Goal: Task Accomplishment & Management: Complete application form

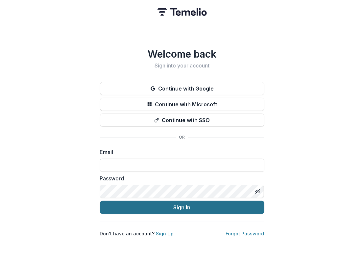
type input "**********"
click at [173, 205] on button "Sign In" at bounding box center [182, 207] width 165 height 13
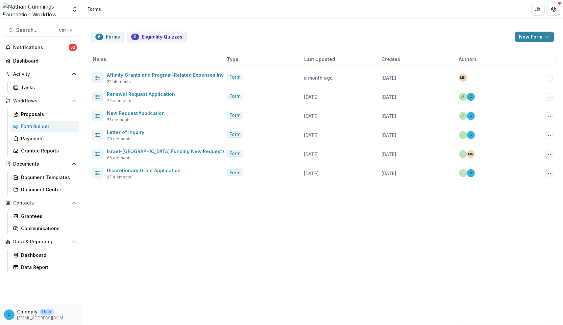
click at [523, 264] on div "6 Forms 0 Eligibility Quizzes New Form New Eligibility Quiz New Form Name Type …" at bounding box center [322, 171] width 481 height 306
click at [27, 112] on div "Proposals" at bounding box center [47, 114] width 53 height 7
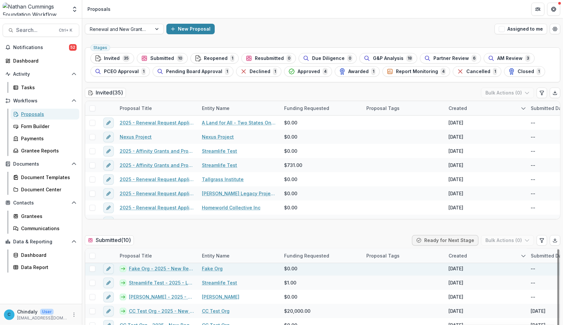
scroll to position [38, 0]
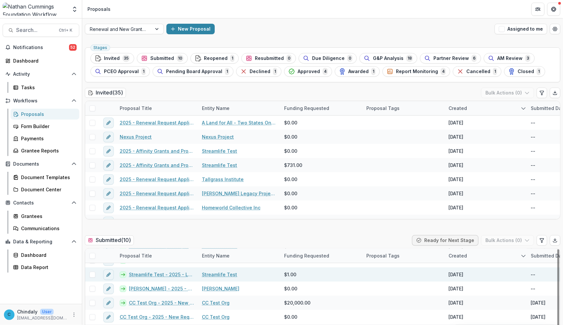
click at [182, 264] on link "Streamlife Test - 2025 - Letter of Inquiry" at bounding box center [161, 274] width 65 height 7
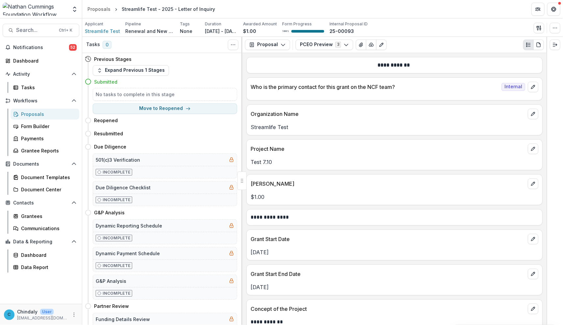
click at [30, 113] on div "Proposals" at bounding box center [47, 114] width 53 height 7
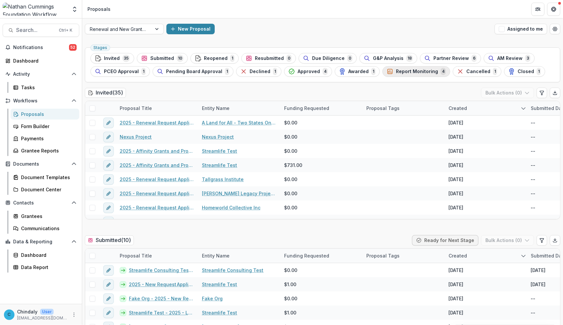
click at [398, 72] on span "Report Monitoring" at bounding box center [417, 72] width 42 height 6
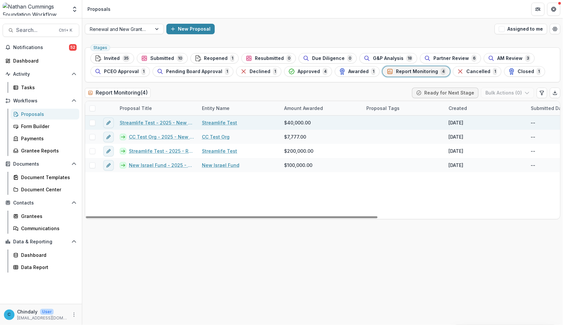
click at [163, 119] on link "Streamlife Test - 2025 - New Request Application" at bounding box center [157, 122] width 74 height 7
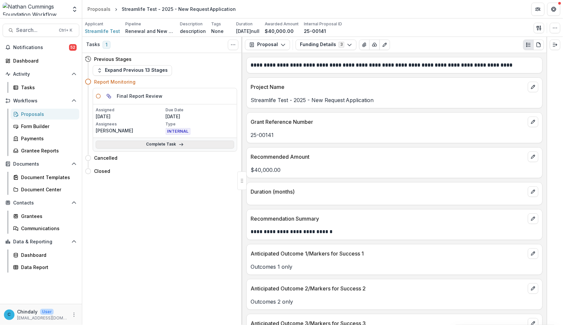
click at [163, 145] on link "Complete Task" at bounding box center [165, 145] width 139 height 8
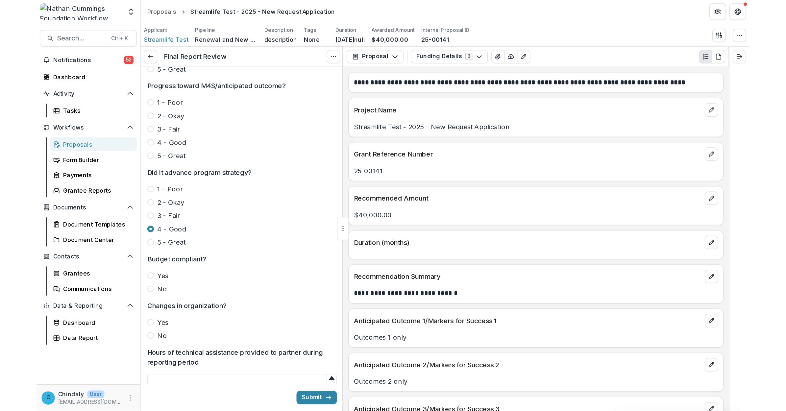
scroll to position [62, 0]
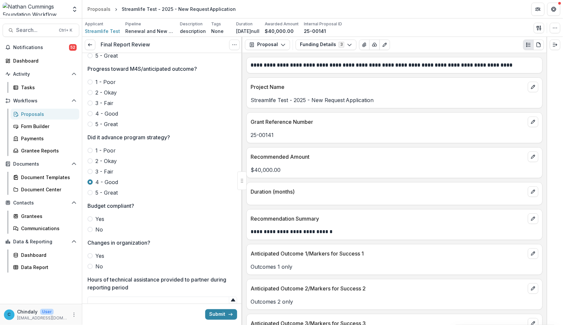
click at [28, 114] on div "Proposals" at bounding box center [47, 114] width 53 height 7
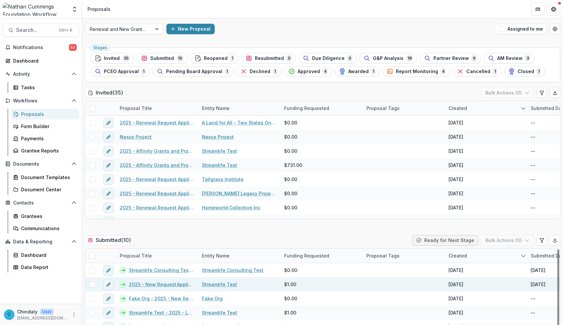
click at [153, 264] on link "2025 - New Request Application" at bounding box center [161, 284] width 65 height 7
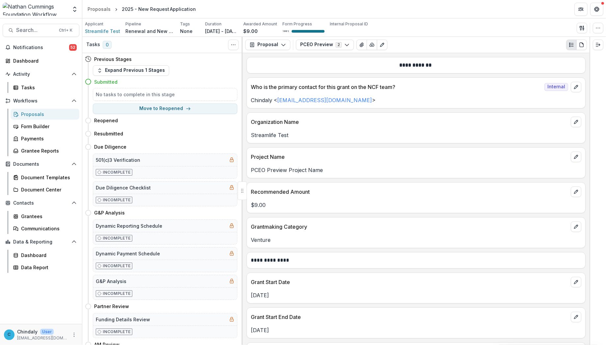
click at [56, 7] on div at bounding box center [35, 9] width 65 height 13
click at [69, 8] on div "Aggregate Analysis Foundations [PERSON_NAME] Foundation Workflow Sandbox [PERSO…" at bounding box center [41, 9] width 77 height 13
click at [74, 9] on icon "Open entity switcher" at bounding box center [74, 9] width 7 height 7
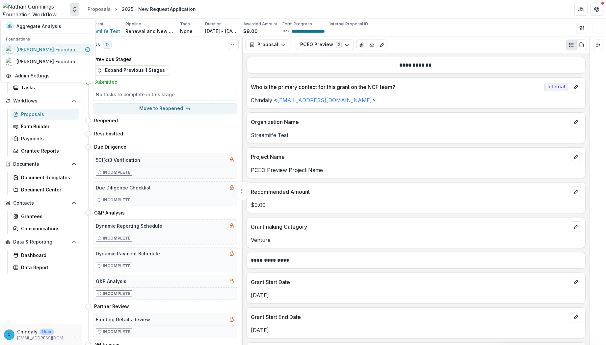
click at [60, 53] on div "[PERSON_NAME] Foundation Workflow Sandbox" at bounding box center [44, 50] width 76 height 8
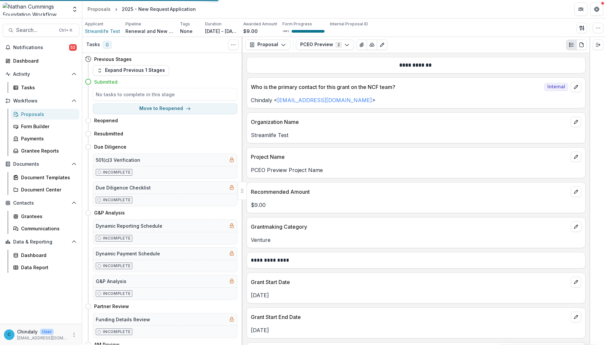
click at [23, 115] on div "Proposals" at bounding box center [47, 114] width 53 height 7
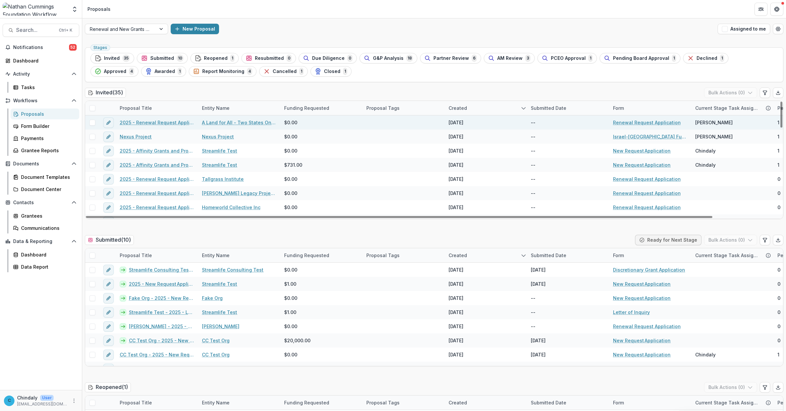
click at [128, 122] on link "2025 - Renewal Request Application" at bounding box center [157, 122] width 74 height 7
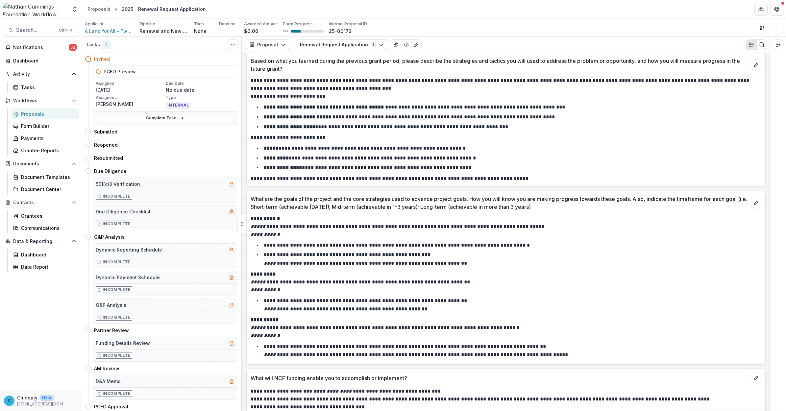
scroll to position [739, 0]
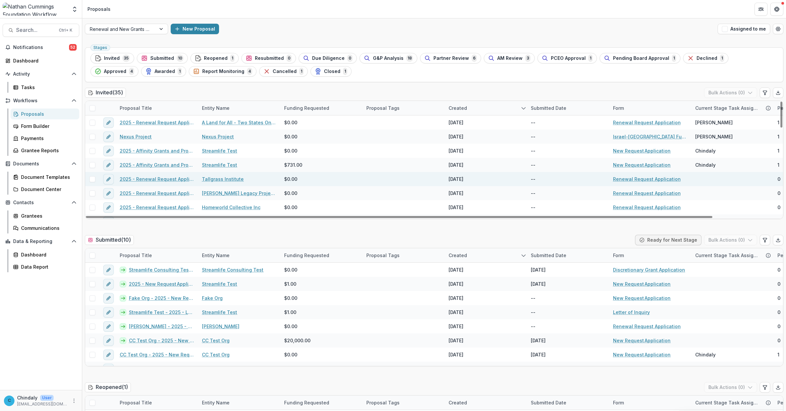
click at [136, 179] on link "2025 - Renewal Request Application" at bounding box center [157, 179] width 74 height 7
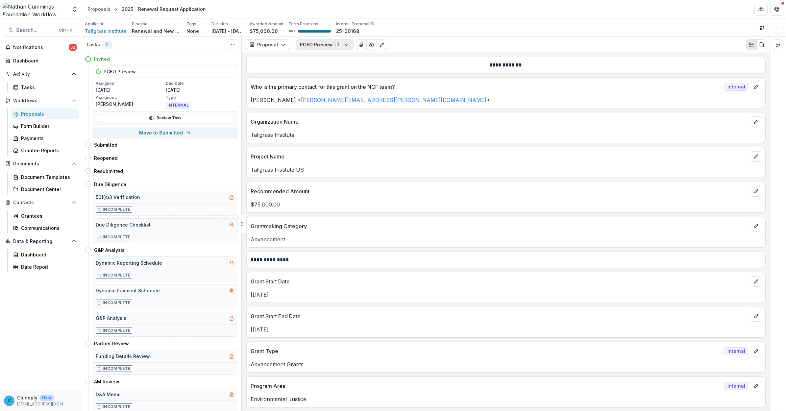
click at [312, 45] on button "PCEO Preview 2" at bounding box center [325, 44] width 58 height 11
click at [315, 71] on span "Renewal Request Application" at bounding box center [342, 69] width 68 height 7
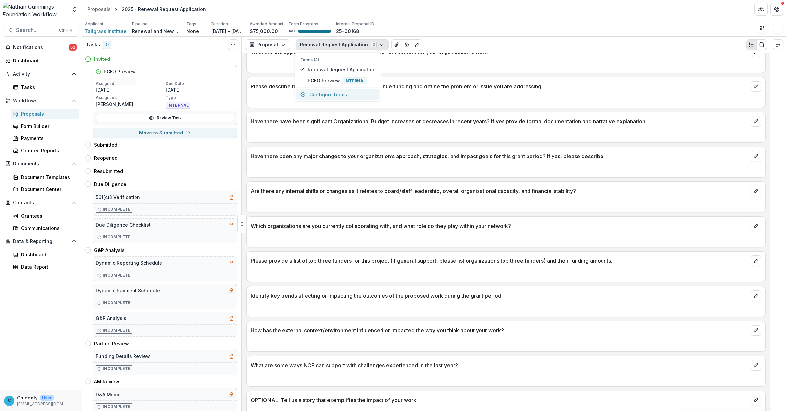
scroll to position [740, 0]
click at [39, 111] on div "Proposals" at bounding box center [47, 114] width 53 height 7
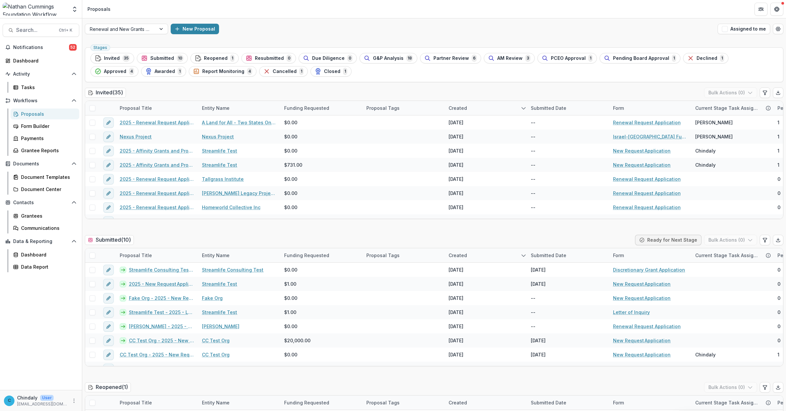
click at [38, 115] on div "Proposals" at bounding box center [47, 114] width 53 height 7
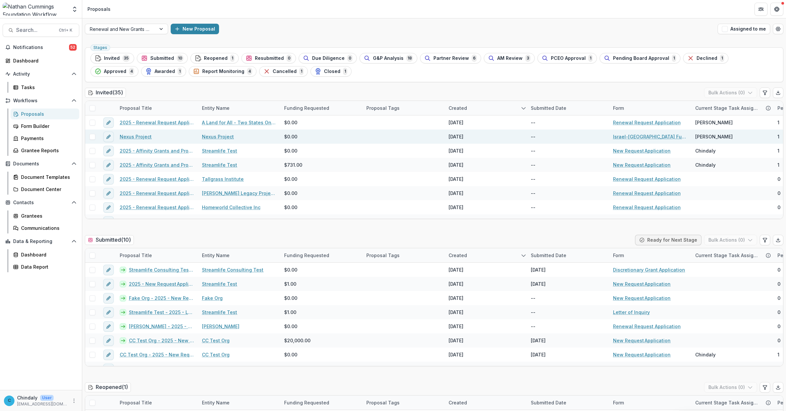
click at [143, 137] on link "Nexus Project" at bounding box center [136, 136] width 32 height 7
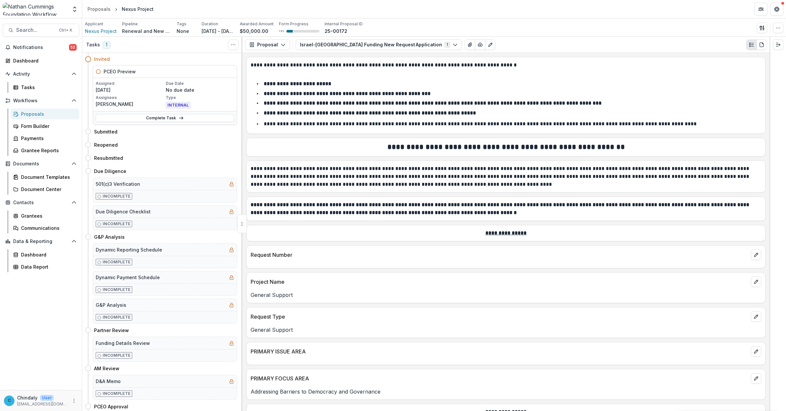
click at [136, 93] on p "[DATE]" at bounding box center [130, 90] width 69 height 7
click at [30, 118] on link "Proposals" at bounding box center [45, 114] width 69 height 11
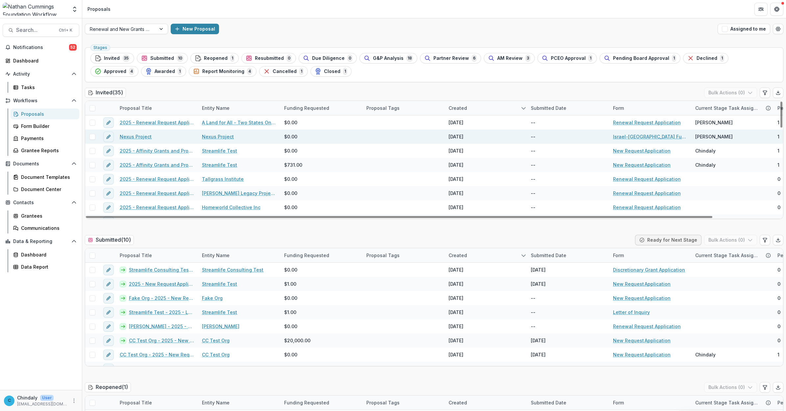
click at [147, 135] on link "Nexus Project" at bounding box center [136, 136] width 32 height 7
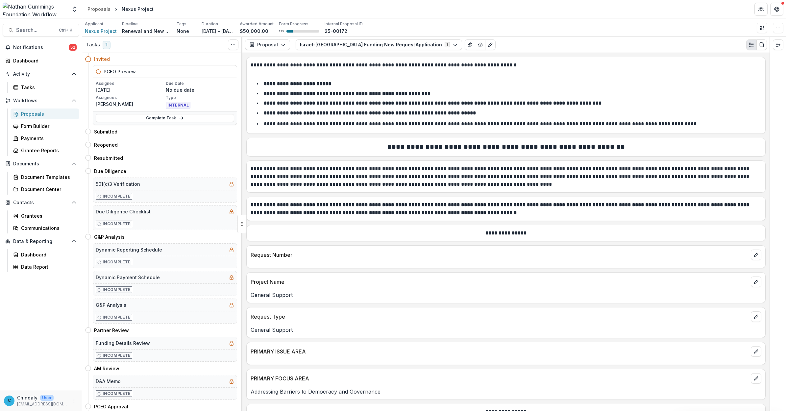
click at [135, 90] on p "[DATE]" at bounding box center [130, 90] width 69 height 7
click at [320, 46] on button "Israel-[GEOGRAPHIC_DATA] Funding New Request Application 1" at bounding box center [379, 44] width 167 height 11
click at [99, 11] on div "Proposals" at bounding box center [99, 9] width 23 height 7
click at [31, 116] on div "Proposals" at bounding box center [47, 114] width 53 height 7
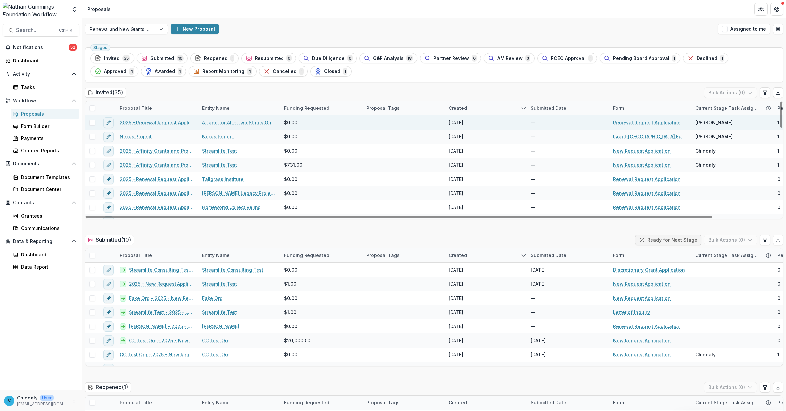
click at [151, 122] on link "2025 - Renewal Request Application" at bounding box center [157, 122] width 74 height 7
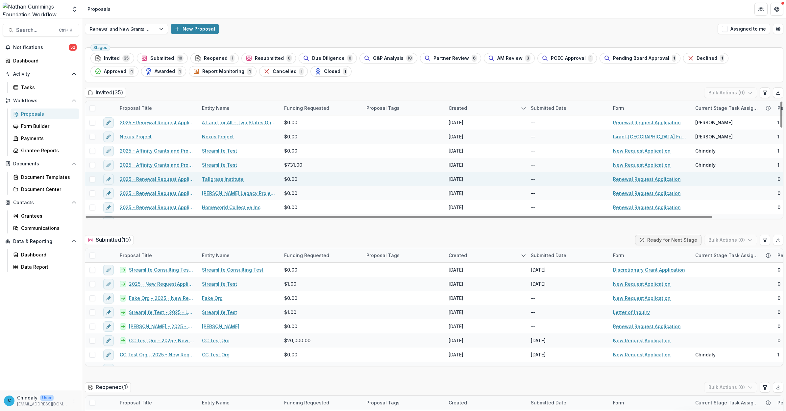
click at [150, 180] on link "2025 - Renewal Request Application" at bounding box center [157, 179] width 74 height 7
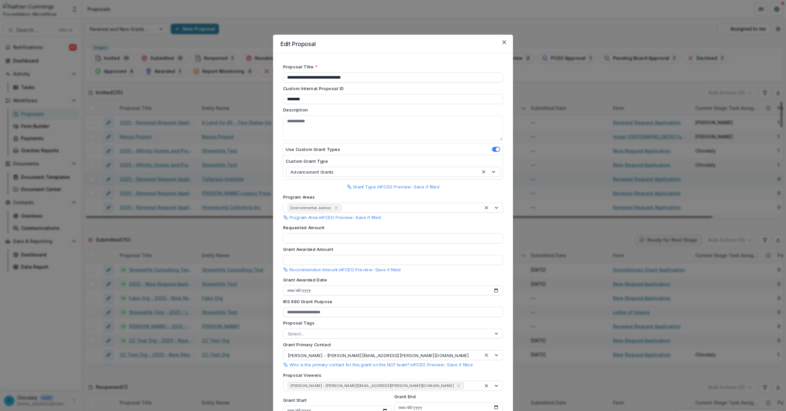
type input "*******"
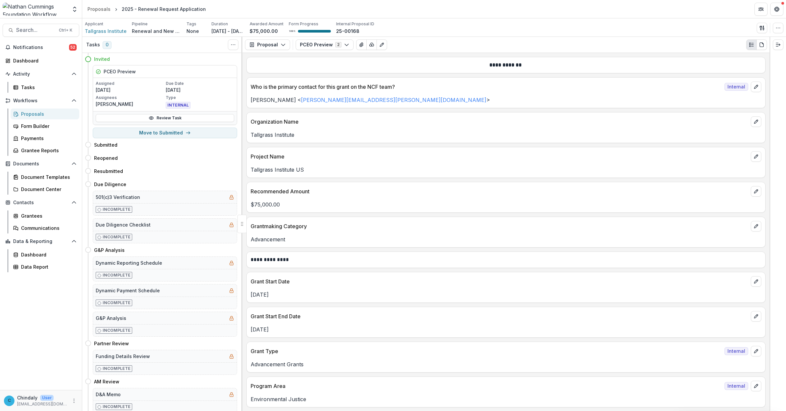
click at [265, 169] on p "Tallgrass Institute US" at bounding box center [506, 170] width 511 height 8
drag, startPoint x: 265, startPoint y: 169, endPoint x: 295, endPoint y: 170, distance: 30.0
click at [295, 170] on p "Tallgrass Institute US" at bounding box center [506, 170] width 511 height 8
click at [333, 40] on button "PCEO Preview 2" at bounding box center [325, 44] width 58 height 11
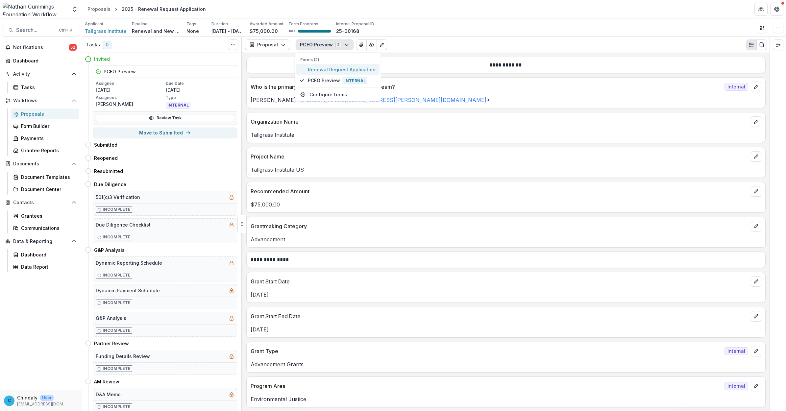
click at [321, 71] on span "Renewal Request Application" at bounding box center [342, 69] width 68 height 7
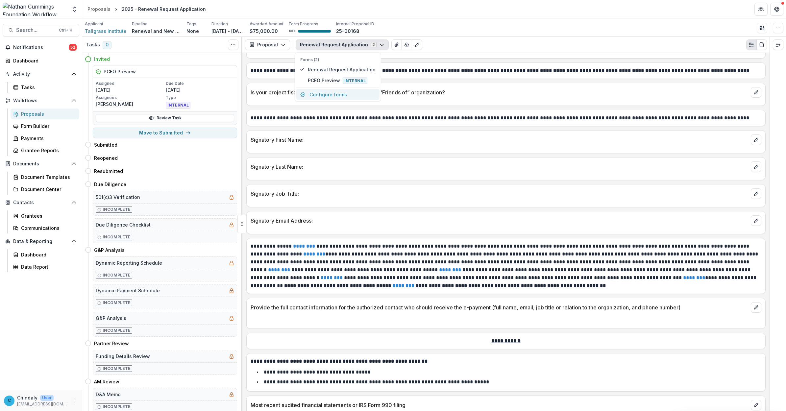
scroll to position [1317, 0]
click at [302, 28] on div "100 %" at bounding box center [310, 31] width 42 height 7
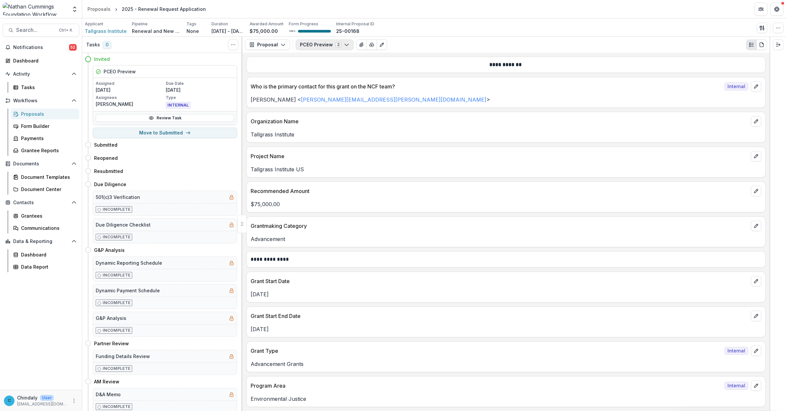
click at [311, 43] on button "PCEO Preview 2" at bounding box center [325, 44] width 58 height 11
click at [323, 70] on span "Renewal Request Application" at bounding box center [342, 69] width 68 height 7
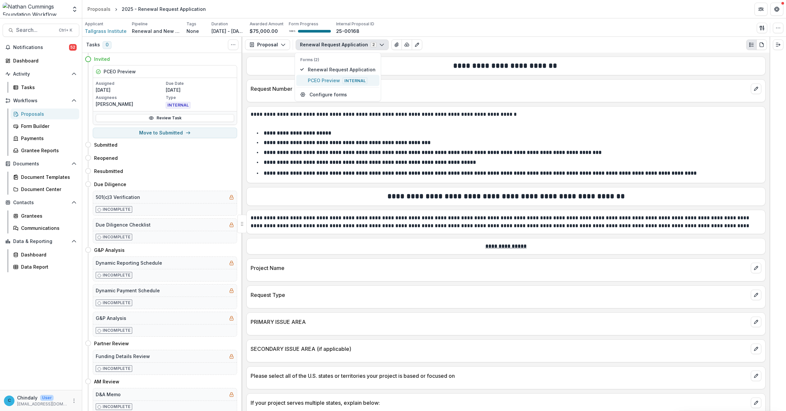
click at [320, 77] on span "PCEO Preview Internal" at bounding box center [342, 80] width 68 height 7
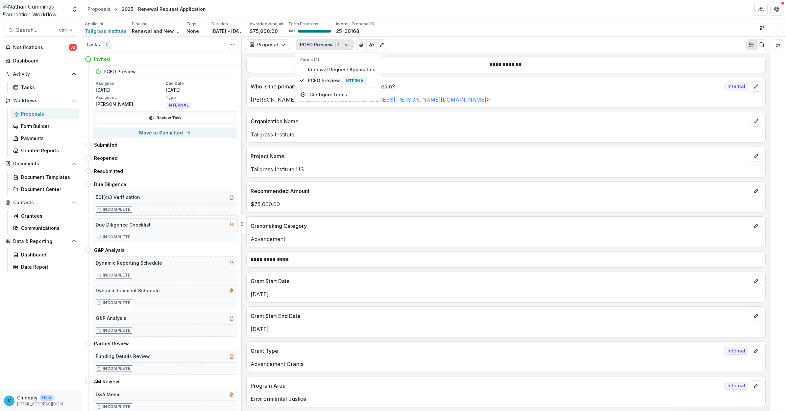
click at [279, 163] on div "Tallgrass Institute US" at bounding box center [506, 168] width 519 height 12
click at [280, 168] on p "Tallgrass Institute US" at bounding box center [506, 170] width 511 height 8
click at [319, 41] on button "PCEO Preview 2" at bounding box center [325, 44] width 58 height 11
click at [318, 69] on span "Renewal Request Application" at bounding box center [342, 69] width 68 height 7
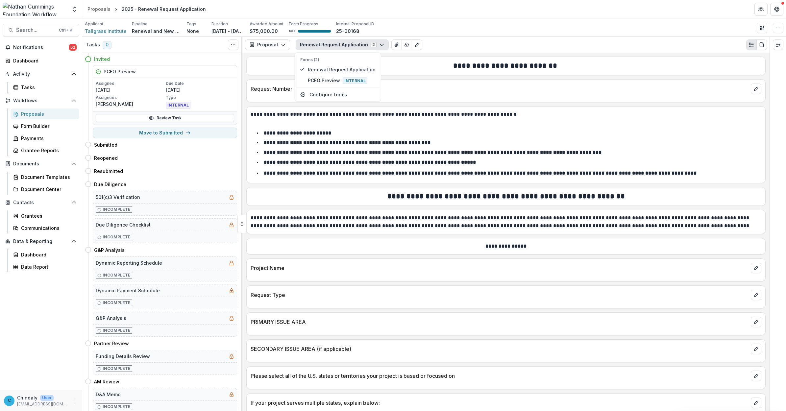
click at [33, 112] on div "Proposals" at bounding box center [47, 114] width 53 height 7
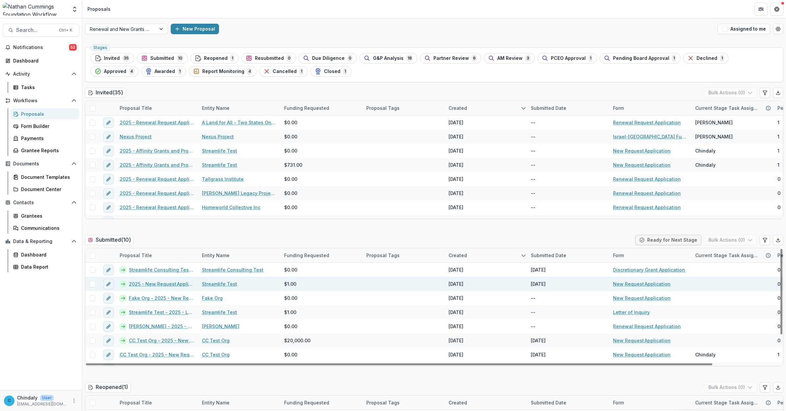
click at [145, 285] on link "2025 - New Request Application" at bounding box center [161, 284] width 65 height 7
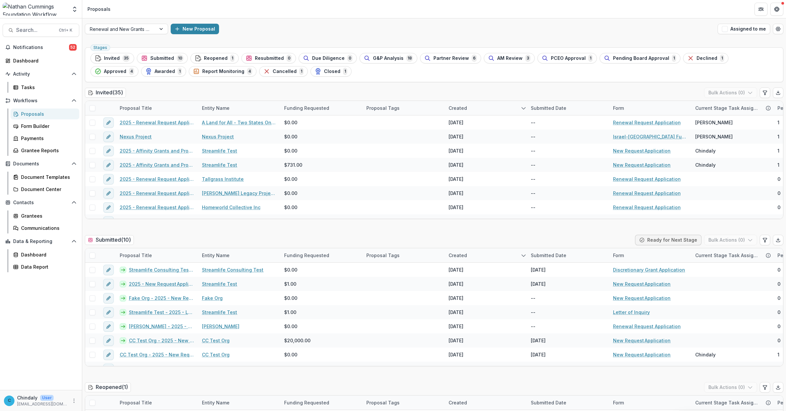
drag, startPoint x: 139, startPoint y: 70, endPoint x: 222, endPoint y: 86, distance: 85.1
click at [111, 55] on div "Invited 35" at bounding box center [112, 58] width 35 height 7
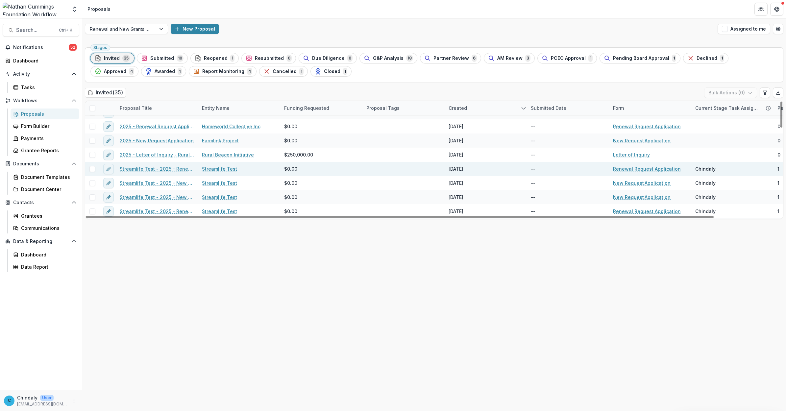
scroll to position [81, 0]
click at [162, 169] on link "Streamlife Test - 2025 - Renewal Request Application" at bounding box center [157, 168] width 74 height 7
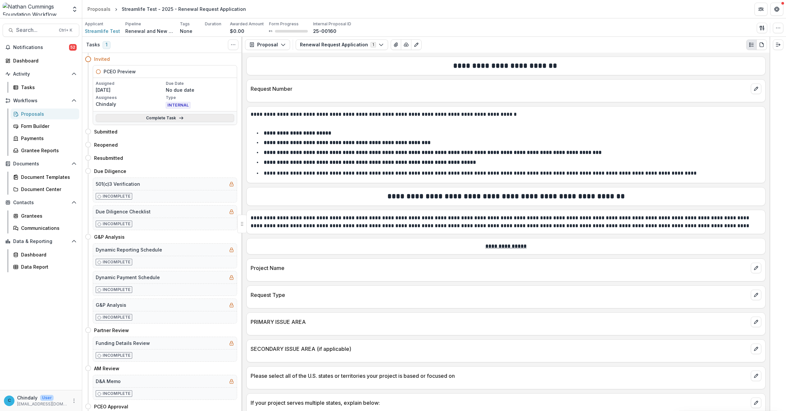
click at [155, 117] on link "Complete Task" at bounding box center [165, 118] width 139 height 8
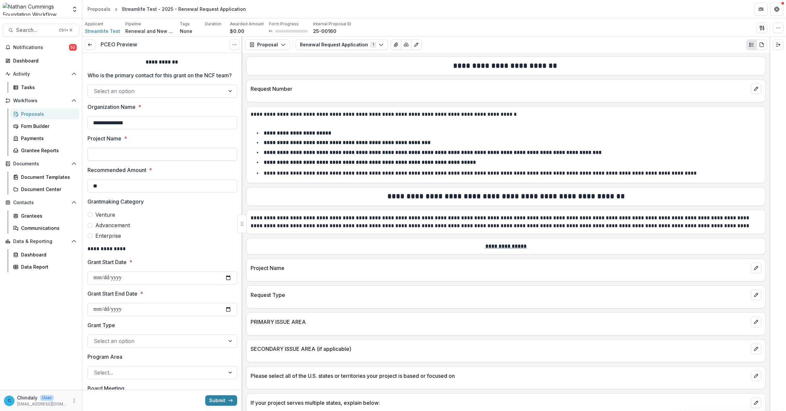
click at [140, 160] on input "Project Name *" at bounding box center [163, 154] width 150 height 13
type input "**********"
click at [139, 193] on input "**" at bounding box center [163, 185] width 150 height 13
type input "**"
click at [176, 285] on input "Grant Start Date *" at bounding box center [163, 277] width 150 height 13
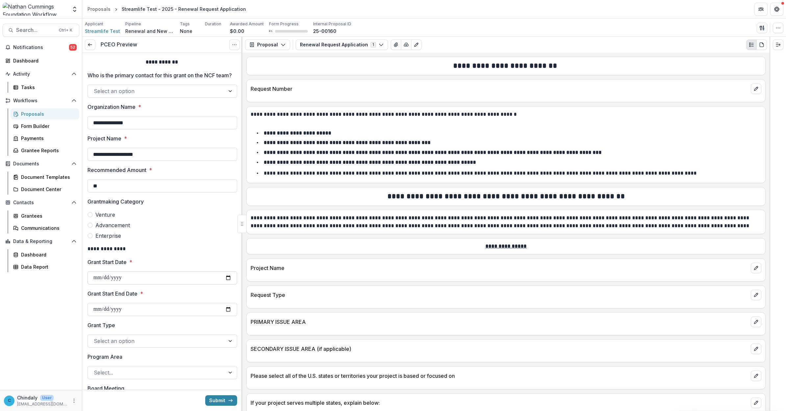
click at [225, 285] on input "Grant Start Date *" at bounding box center [163, 277] width 150 height 13
type input "**********"
click at [226, 316] on input "Grant Start End Date *" at bounding box center [163, 309] width 150 height 13
type input "**********"
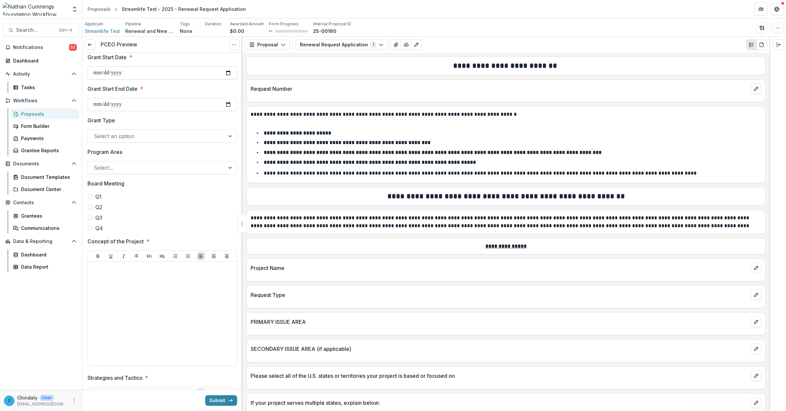
scroll to position [206, 0]
click at [172, 289] on div at bounding box center [162, 313] width 144 height 99
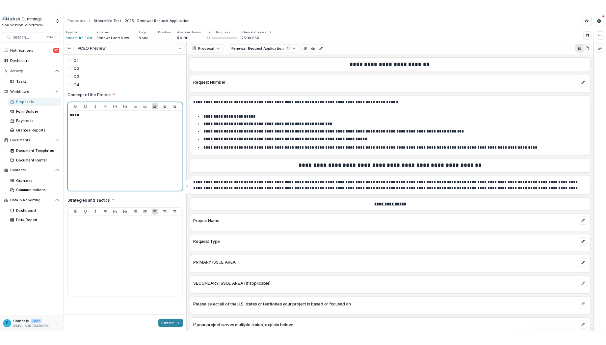
scroll to position [349, 0]
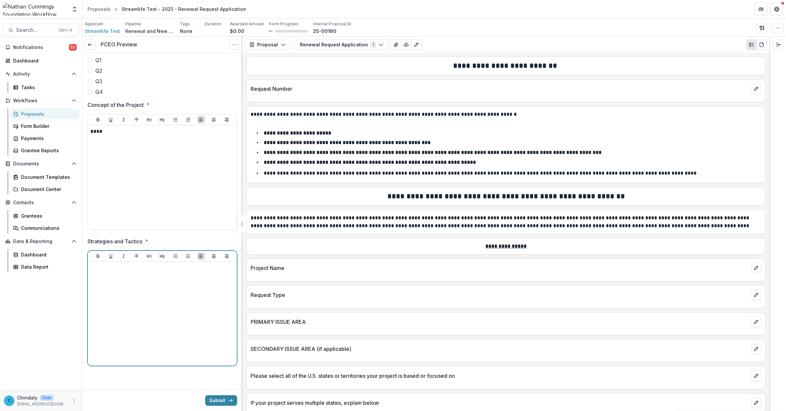
click at [146, 299] on div at bounding box center [162, 314] width 144 height 99
click at [208, 396] on button "Submit" at bounding box center [221, 401] width 32 height 11
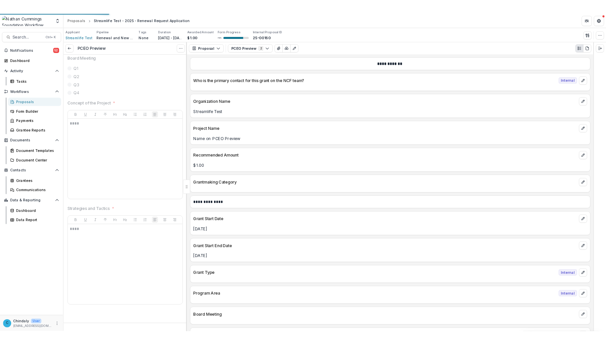
scroll to position [349, 0]
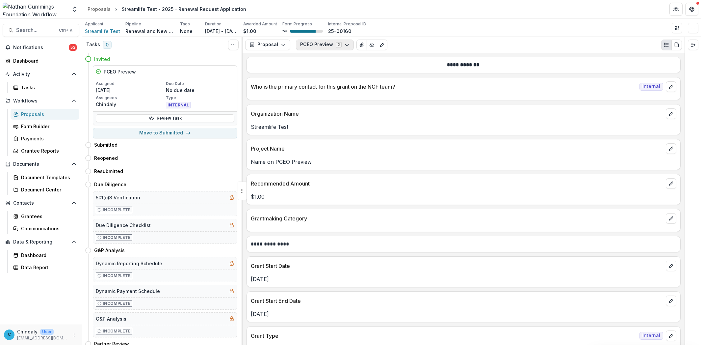
click at [323, 45] on button "PCEO Preview 2" at bounding box center [325, 44] width 58 height 11
click at [329, 68] on span "Renewal Request Application" at bounding box center [342, 69] width 68 height 7
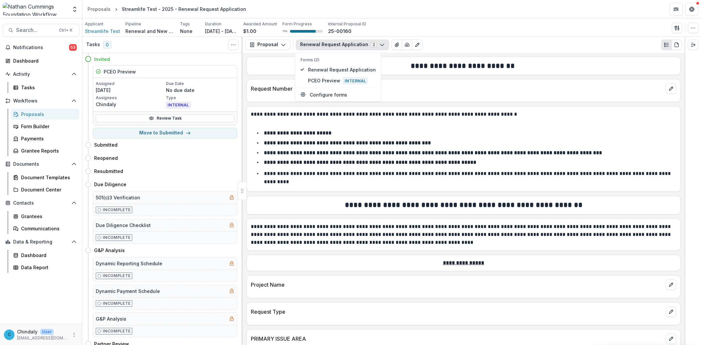
click at [550, 46] on div "Renewal Request Application 2 Forms (2) Renewal Request Application PCEO Previe…" at bounding box center [489, 44] width 386 height 11
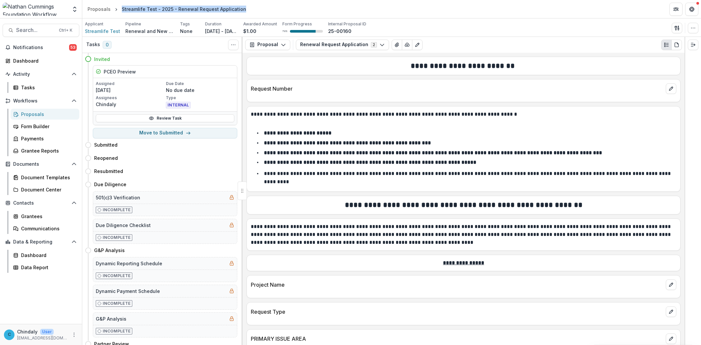
drag, startPoint x: 127, startPoint y: 9, endPoint x: 249, endPoint y: 10, distance: 121.8
click at [249, 10] on header "Proposals Streamlife Test - 2025 - Renewal Request Application" at bounding box center [391, 9] width 619 height 18
click at [395, 45] on icon "View Attached Files" at bounding box center [397, 45] width 4 height 4
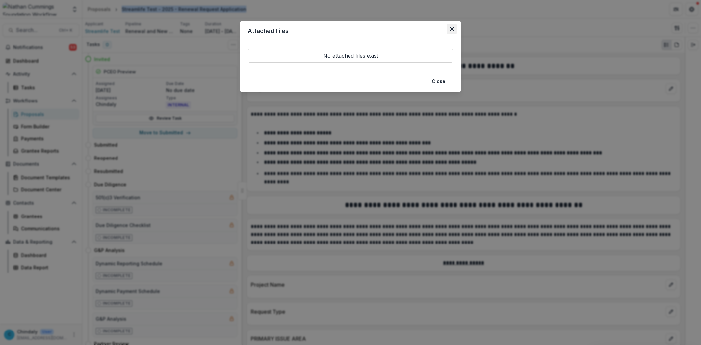
click at [451, 27] on icon "Close" at bounding box center [452, 29] width 4 height 4
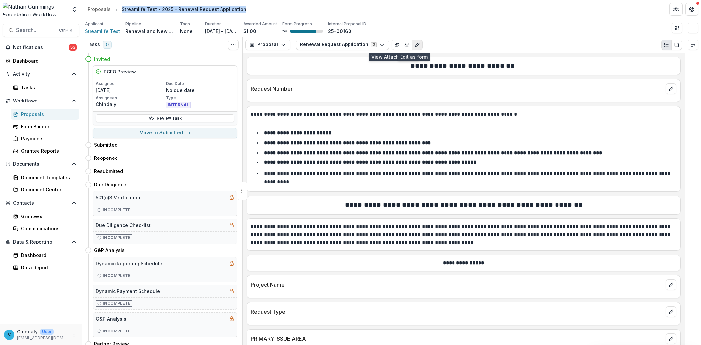
click at [415, 46] on icon "Edit as form" at bounding box center [417, 44] width 5 height 5
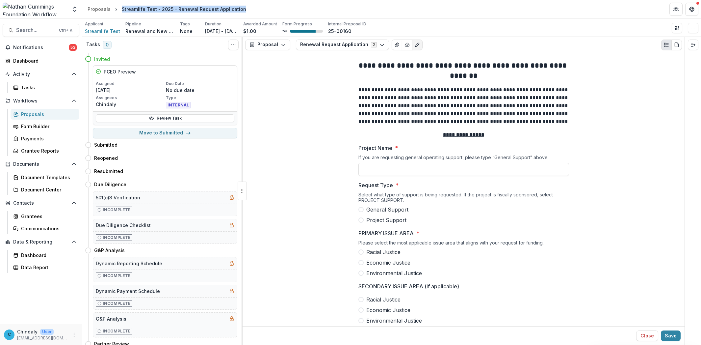
scroll to position [164, 0]
click at [401, 172] on input "Project Name *" at bounding box center [463, 168] width 211 height 13
type input "**********"
click at [360, 208] on span at bounding box center [360, 208] width 5 height 5
click at [360, 255] on label "Racial Justice" at bounding box center [463, 251] width 211 height 8
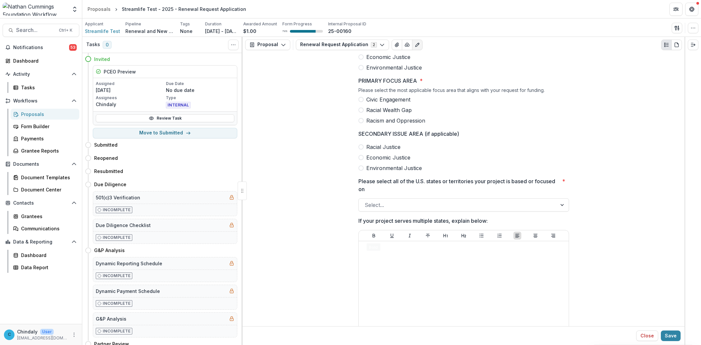
scroll to position [369, 0]
click at [360, 102] on span at bounding box center [360, 98] width 5 height 5
click at [386, 264] on div at bounding box center [463, 292] width 205 height 99
click at [393, 203] on div at bounding box center [458, 204] width 186 height 9
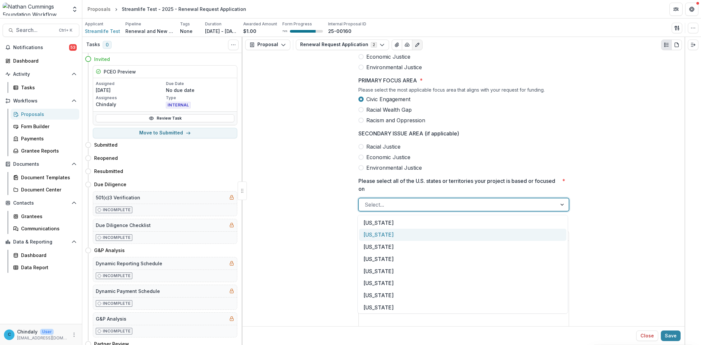
click at [507, 229] on div "Alaska" at bounding box center [462, 234] width 207 height 12
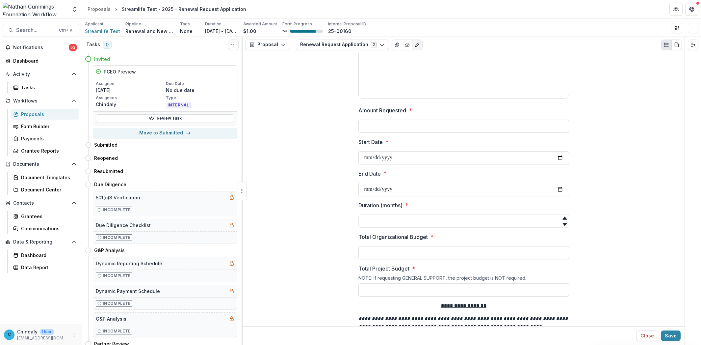
scroll to position [616, 0]
click at [376, 157] on input "Start Date *" at bounding box center [463, 157] width 211 height 13
click at [419, 127] on input "Amount Requested *" at bounding box center [463, 125] width 211 height 13
type input "**"
click at [399, 160] on input "Start Date *" at bounding box center [463, 157] width 211 height 13
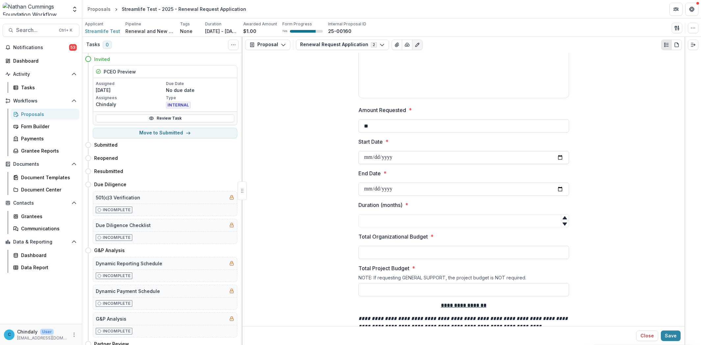
click at [394, 160] on input "Start Date *" at bounding box center [463, 157] width 211 height 13
drag, startPoint x: 394, startPoint y: 160, endPoint x: 457, endPoint y: 151, distance: 63.7
click at [398, 158] on input "Start Date *" at bounding box center [463, 157] width 211 height 13
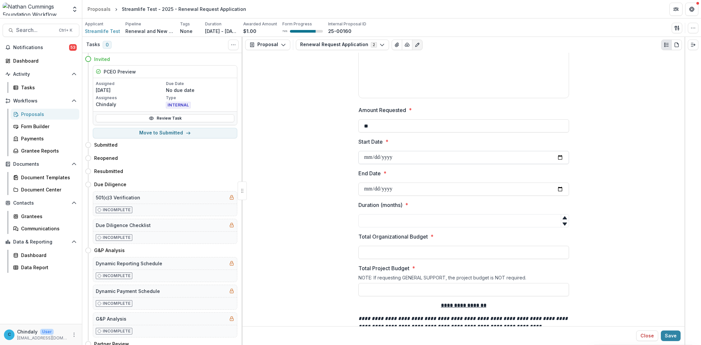
click at [560, 157] on input "Start Date *" at bounding box center [463, 157] width 211 height 13
type input "**********"
click at [399, 195] on input "End Date *" at bounding box center [463, 188] width 211 height 13
click at [557, 187] on input "End Date *" at bounding box center [463, 188] width 211 height 13
type input "**********"
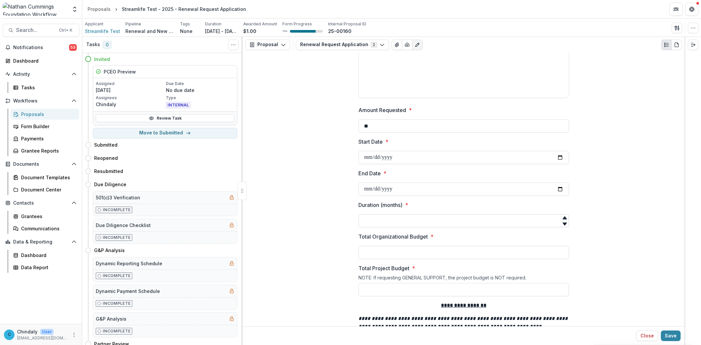
click at [464, 219] on input "Duration (months) *" at bounding box center [463, 220] width 211 height 13
type input "**"
click at [437, 247] on input "Total Organizational Budget *" at bounding box center [463, 251] width 211 height 13
type input "***"
click at [433, 283] on div "NOTE: If requesting GENERAL SUPPORT, the project budget is NOT required." at bounding box center [463, 278] width 211 height 8
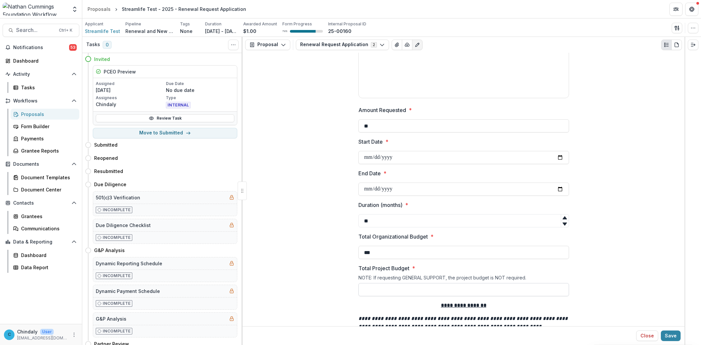
click at [432, 290] on input "Total Project Budget *" at bounding box center [463, 289] width 211 height 13
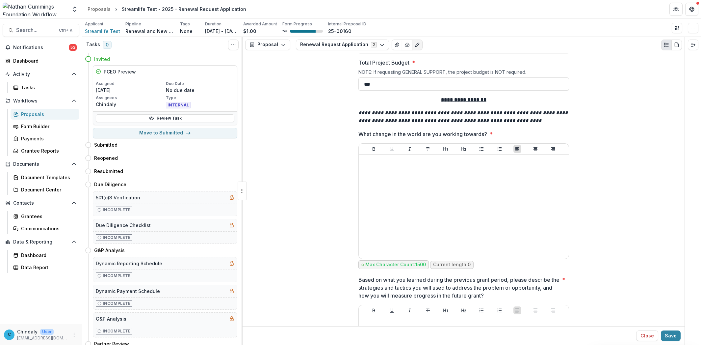
scroll to position [822, 0]
type input "***"
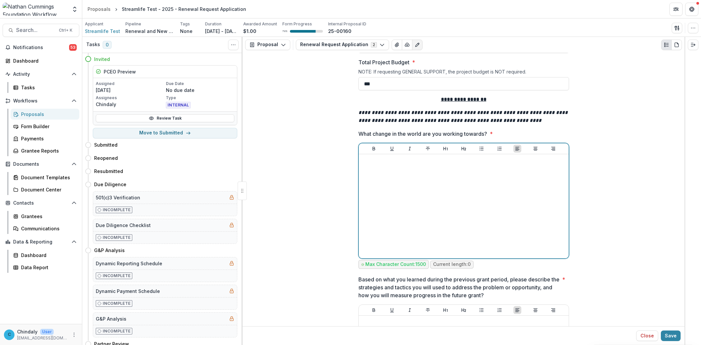
click at [454, 215] on div at bounding box center [463, 206] width 205 height 99
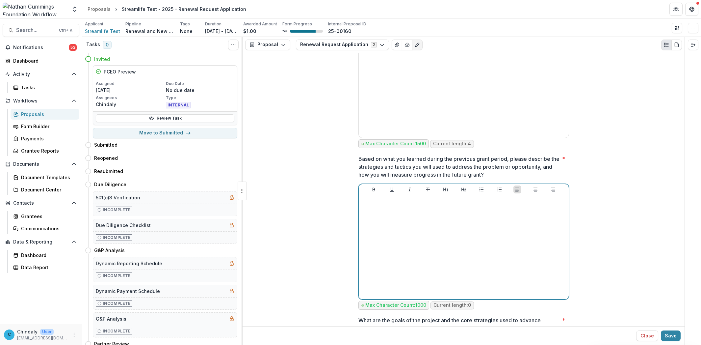
click at [425, 224] on div at bounding box center [463, 246] width 205 height 99
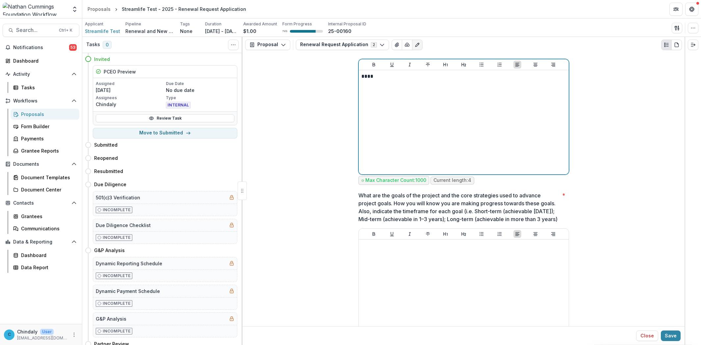
scroll to position [1068, 0]
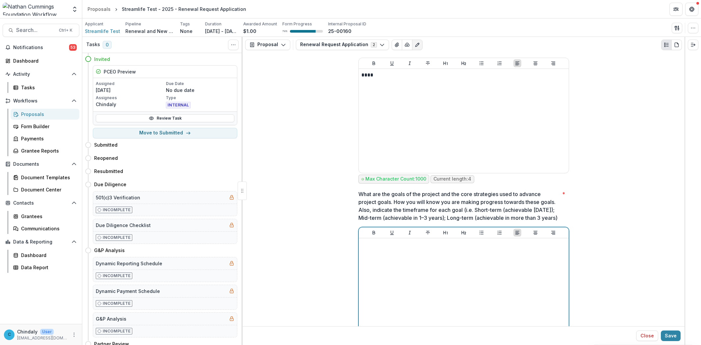
click at [426, 263] on div at bounding box center [463, 290] width 205 height 99
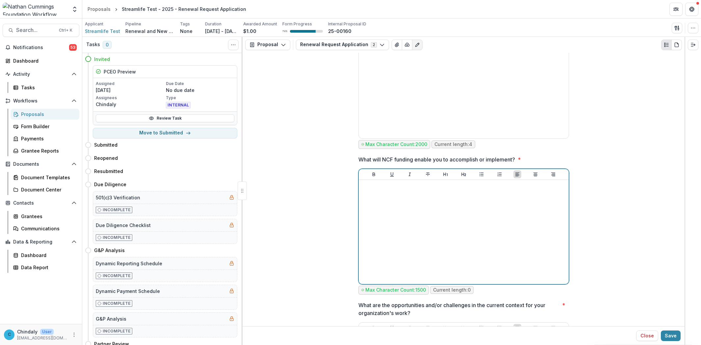
click at [426, 263] on div at bounding box center [463, 231] width 205 height 99
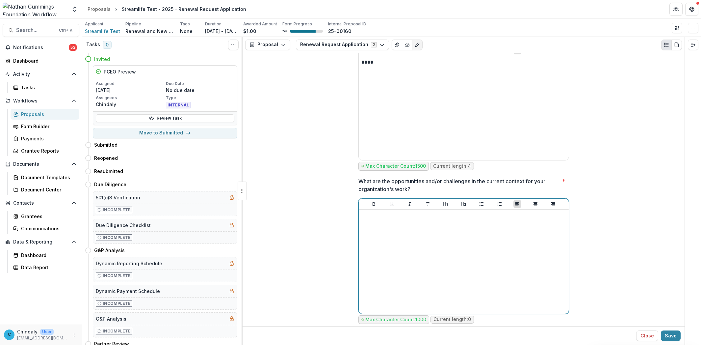
click at [427, 252] on div at bounding box center [463, 261] width 205 height 99
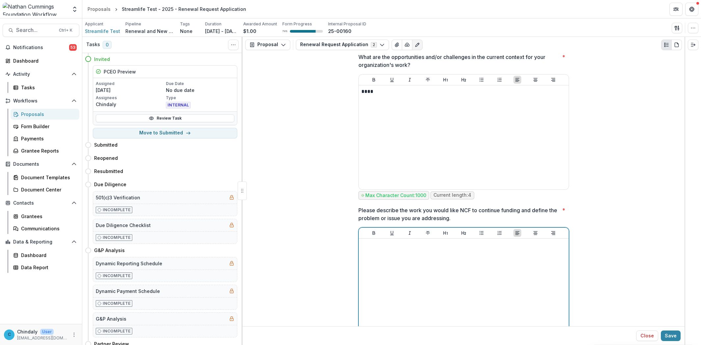
click at [426, 270] on div at bounding box center [463, 290] width 205 height 99
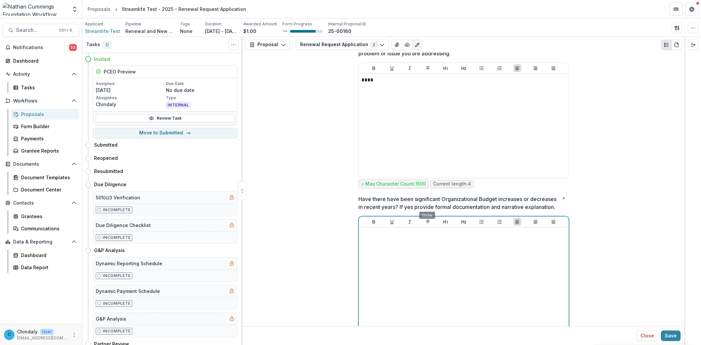
click at [437, 245] on div at bounding box center [463, 279] width 205 height 99
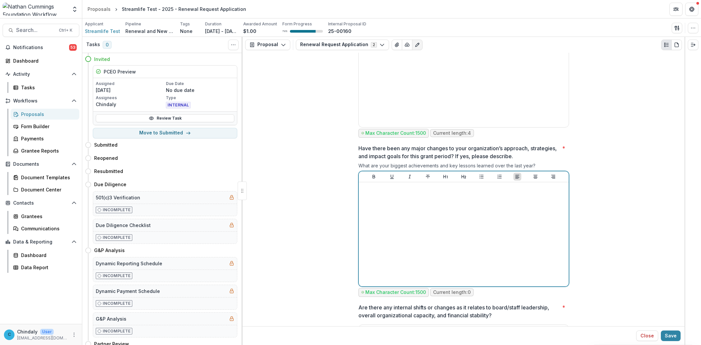
click at [438, 245] on div at bounding box center [463, 234] width 205 height 99
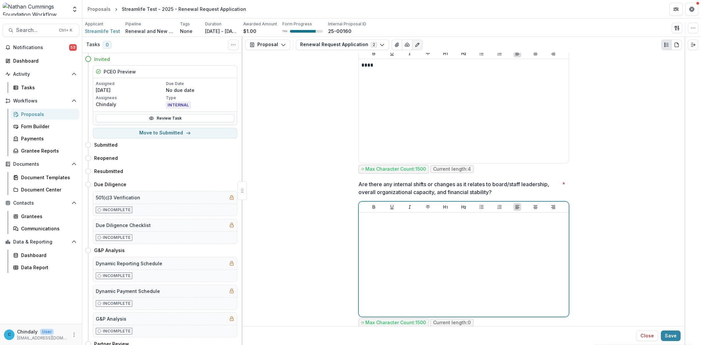
click at [438, 245] on div at bounding box center [463, 264] width 205 height 99
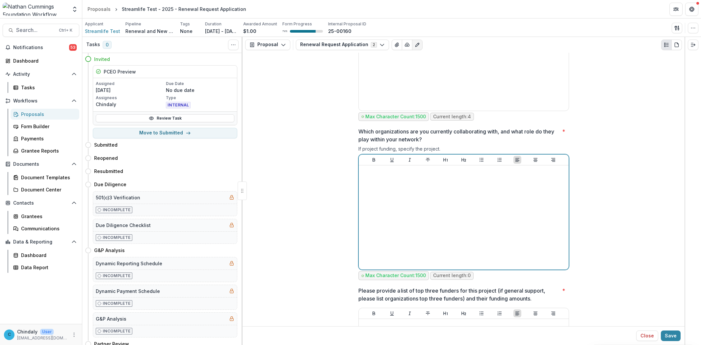
click at [438, 244] on div at bounding box center [463, 217] width 205 height 99
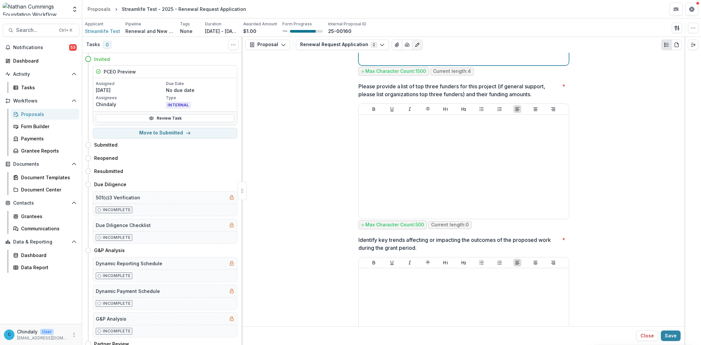
scroll to position [2425, 0]
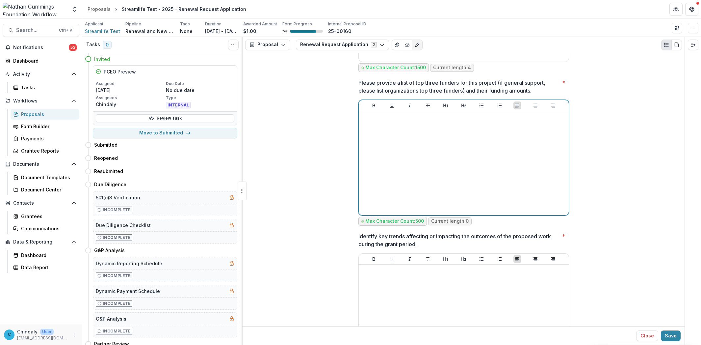
click at [421, 188] on div at bounding box center [463, 163] width 205 height 99
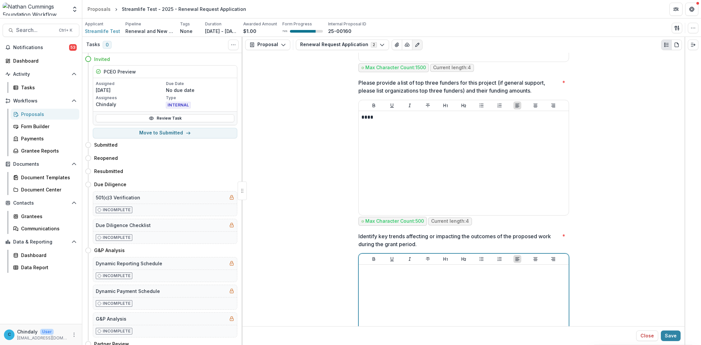
click at [445, 296] on div at bounding box center [463, 316] width 205 height 99
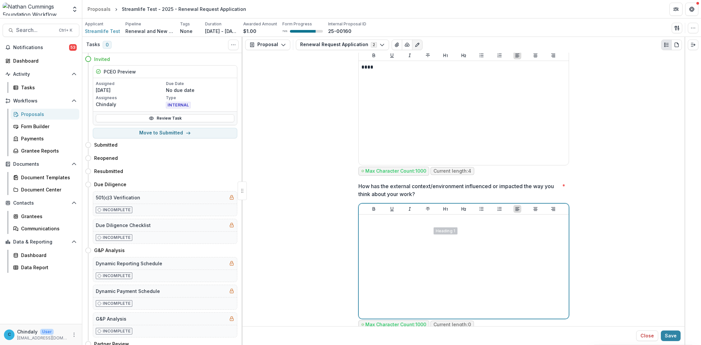
click at [440, 281] on div at bounding box center [463, 266] width 205 height 99
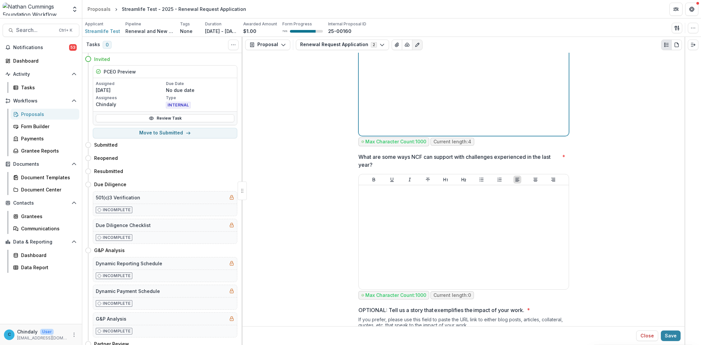
scroll to position [2831, 0]
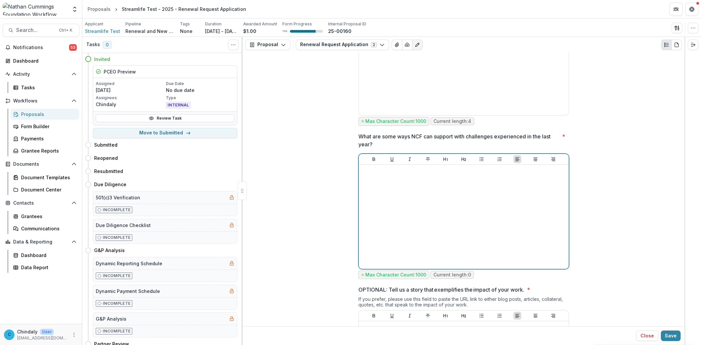
click at [388, 214] on div at bounding box center [463, 216] width 205 height 99
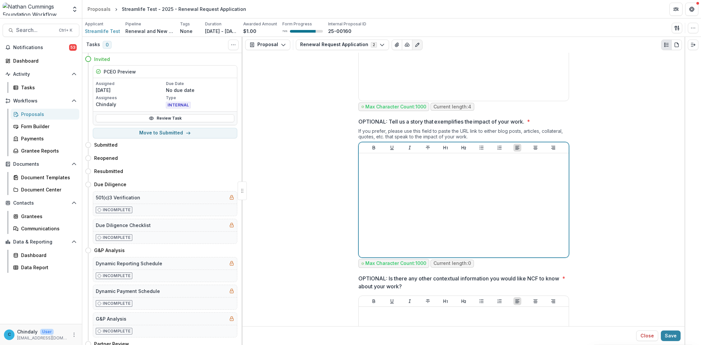
click at [416, 237] on div at bounding box center [463, 205] width 205 height 99
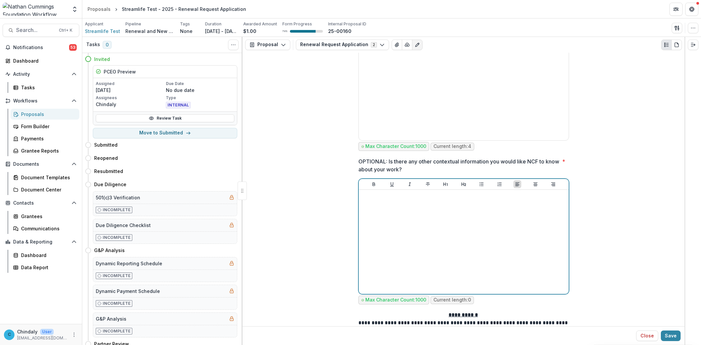
click at [416, 237] on div at bounding box center [463, 241] width 205 height 99
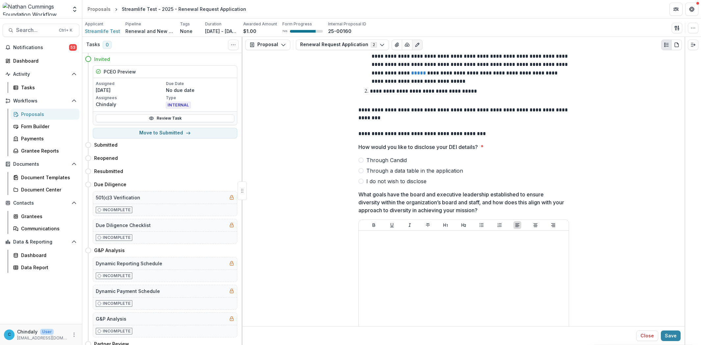
scroll to position [3410, 0]
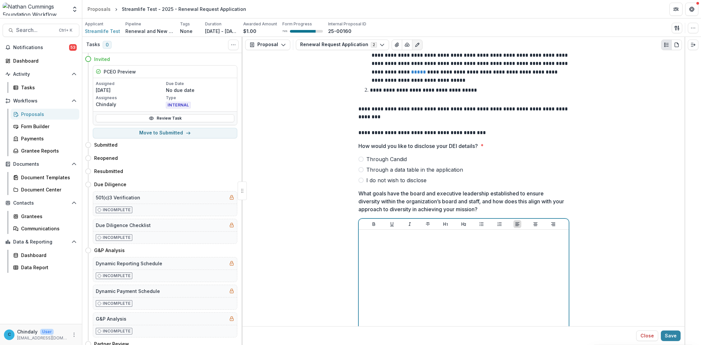
click at [425, 281] on div at bounding box center [463, 281] width 205 height 99
click at [361, 183] on span at bounding box center [360, 179] width 5 height 5
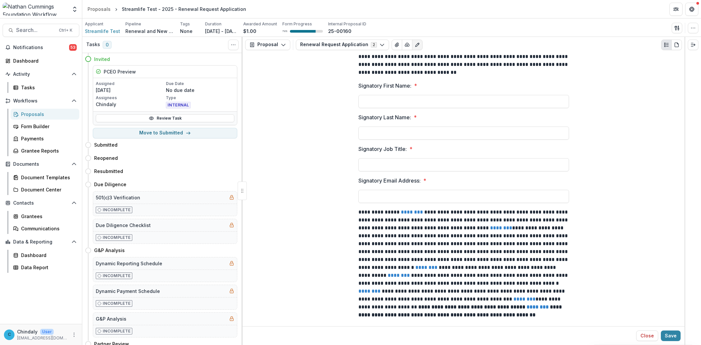
scroll to position [3945, 0]
click at [393, 108] on input "Signatory First Name: *" at bounding box center [463, 100] width 211 height 13
type input "****"
click at [391, 139] on input "Signatory Last Name: *" at bounding box center [463, 132] width 211 height 13
type input "****"
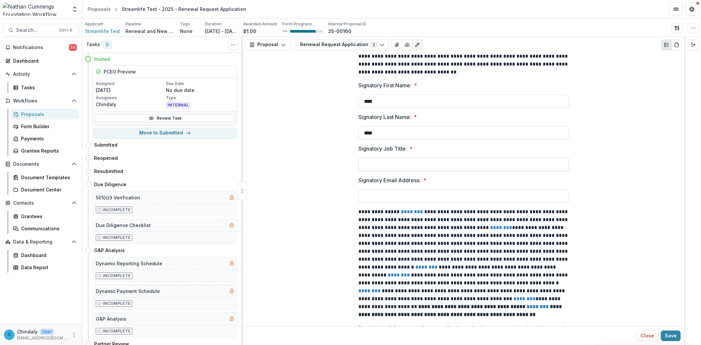
click at [390, 171] on input "Signatory Job Title: *" at bounding box center [463, 164] width 211 height 13
type input "****"
click at [392, 202] on input "Signatory Email Address: *" at bounding box center [463, 195] width 211 height 13
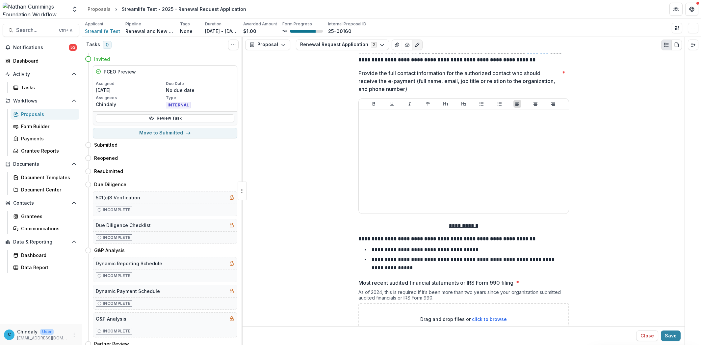
type input "**********"
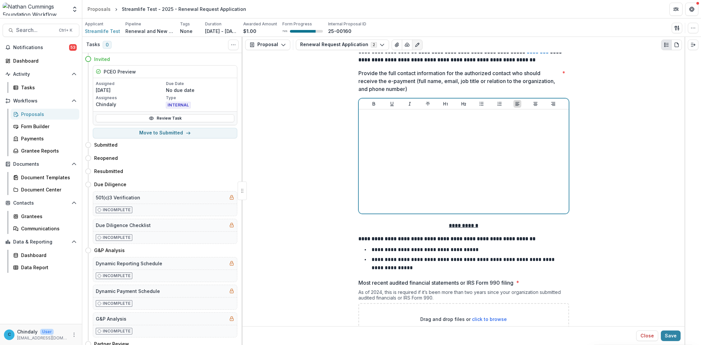
click at [421, 193] on div at bounding box center [463, 161] width 205 height 99
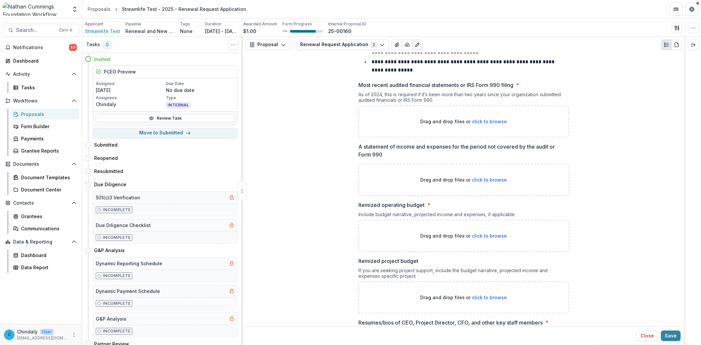
scroll to position [4397, 0]
click at [671, 335] on button "Save" at bounding box center [671, 335] width 20 height 11
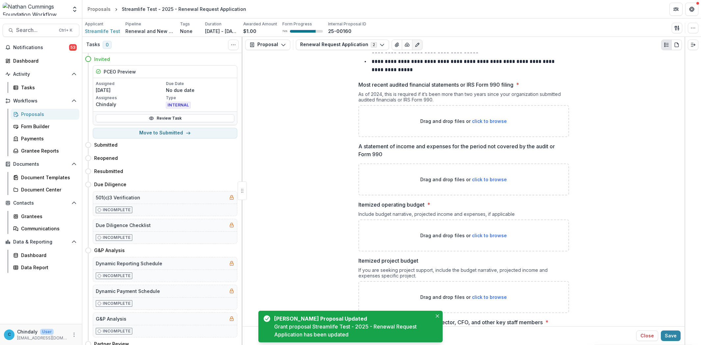
scroll to position [4615, 0]
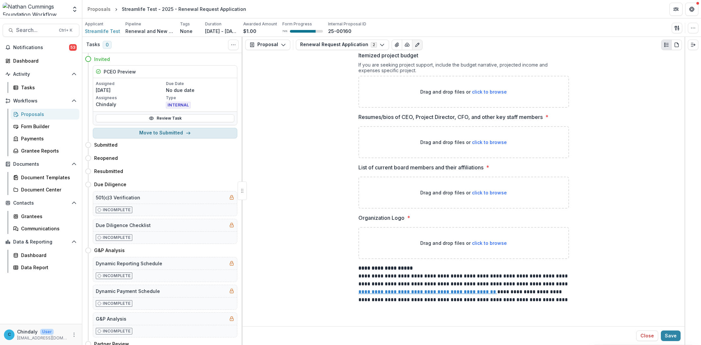
click at [178, 130] on button "Move to Submitted" at bounding box center [165, 133] width 144 height 11
select select "*********"
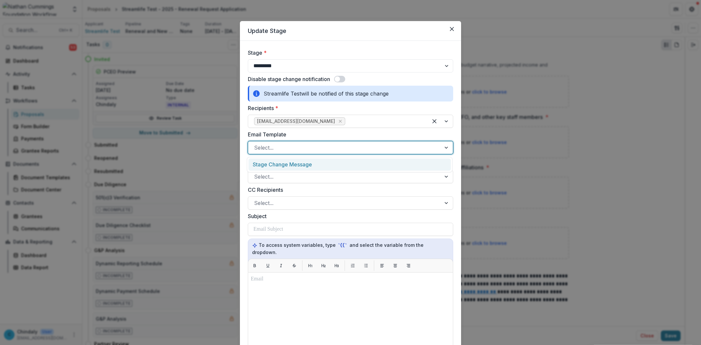
click at [291, 144] on div at bounding box center [344, 147] width 181 height 9
click at [294, 162] on div "Stage Change Message" at bounding box center [349, 164] width 202 height 12
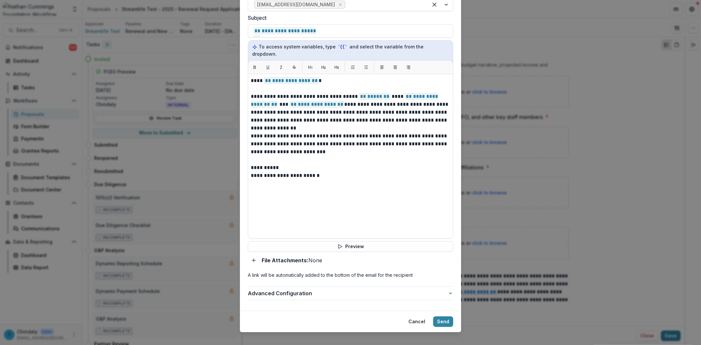
scroll to position [198, 0]
click at [438, 316] on button "Send" at bounding box center [443, 321] width 20 height 11
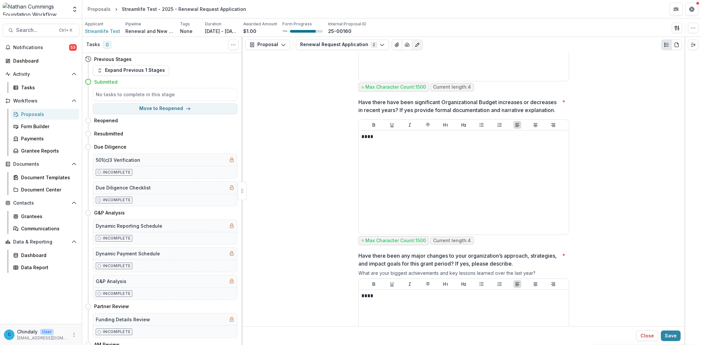
scroll to position [1778, 0]
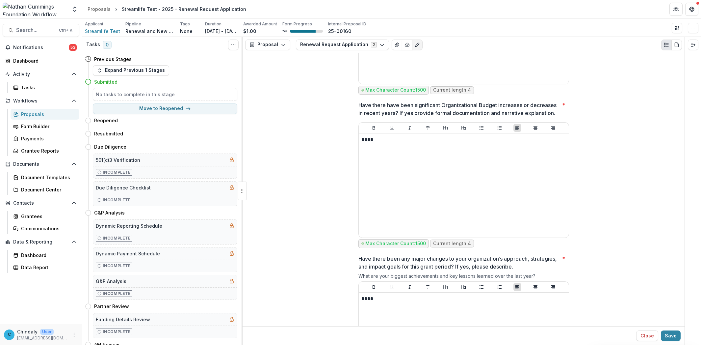
click at [31, 111] on div "Proposals" at bounding box center [47, 114] width 53 height 7
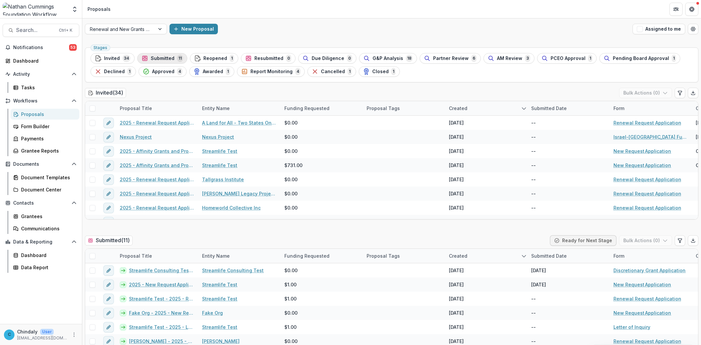
click at [166, 57] on span "Submitted" at bounding box center [163, 59] width 24 height 6
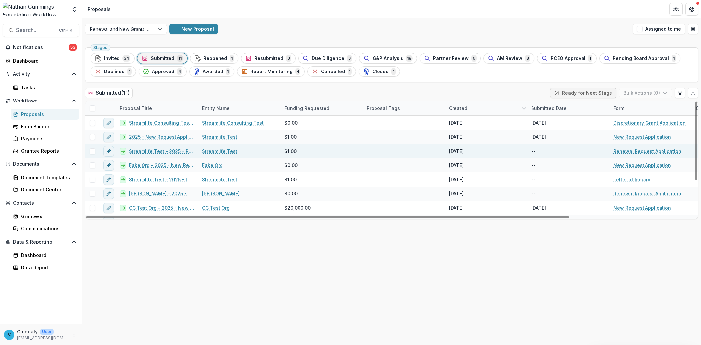
click at [167, 153] on link "Streamlife Test - 2025 - Renewal Request Application" at bounding box center [161, 150] width 65 height 7
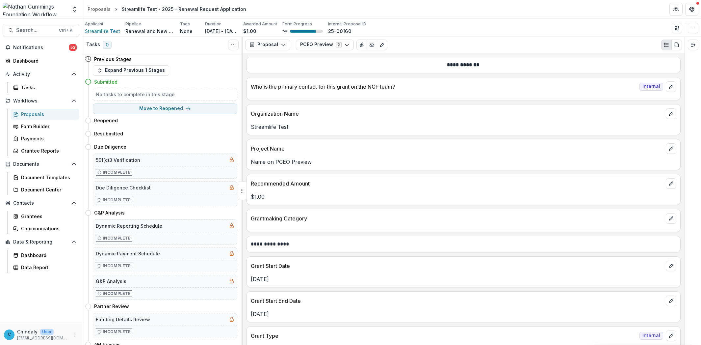
click at [282, 160] on p "Name on PCEO Preview" at bounding box center [463, 162] width 425 height 8
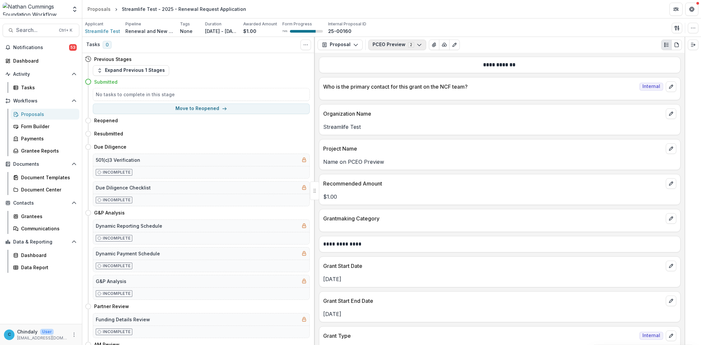
click at [391, 47] on button "PCEO Preview 2" at bounding box center [397, 44] width 58 height 11
click at [398, 71] on span "Renewal Request Application" at bounding box center [414, 69] width 68 height 7
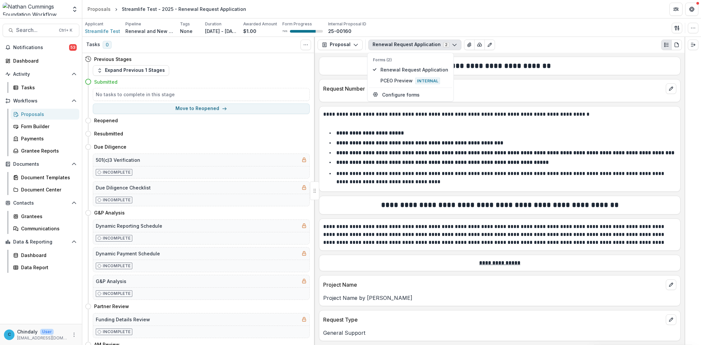
click at [366, 301] on p "Project Name by grantees" at bounding box center [499, 298] width 353 height 8
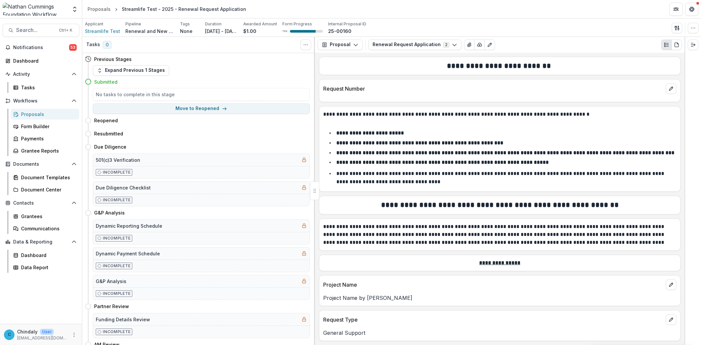
click at [366, 301] on p "Project Name by grantees" at bounding box center [499, 298] width 353 height 8
click at [135, 7] on div "Streamlife Test - 2025 - Renewal Request Application" at bounding box center [184, 9] width 124 height 7
click at [349, 301] on p "Project Name by grantees" at bounding box center [499, 298] width 353 height 8
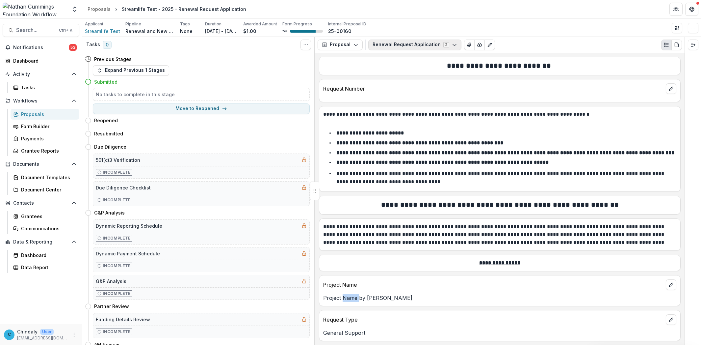
click at [396, 42] on button "Renewal Request Application 2" at bounding box center [414, 44] width 93 height 11
click at [402, 81] on span "PCEO Preview Internal" at bounding box center [414, 80] width 68 height 7
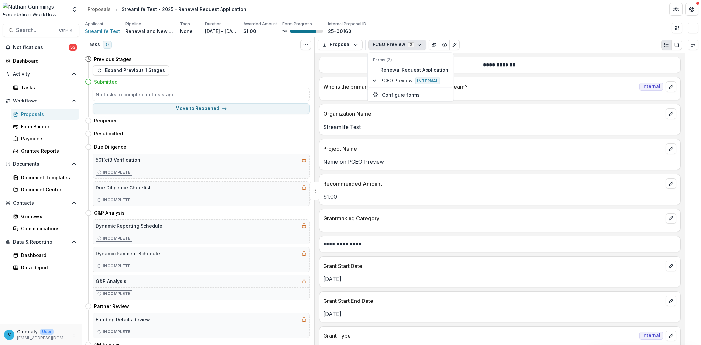
click at [27, 118] on link "Proposals" at bounding box center [45, 114] width 69 height 11
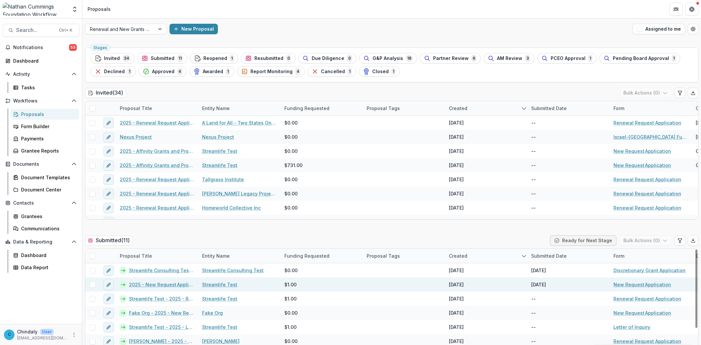
click at [145, 285] on link "2025 - New Request Application" at bounding box center [161, 284] width 65 height 7
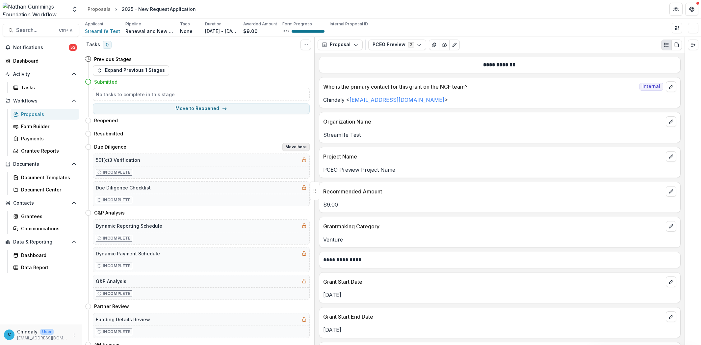
click at [288, 146] on button "Move here" at bounding box center [295, 147] width 27 height 8
select select "**********"
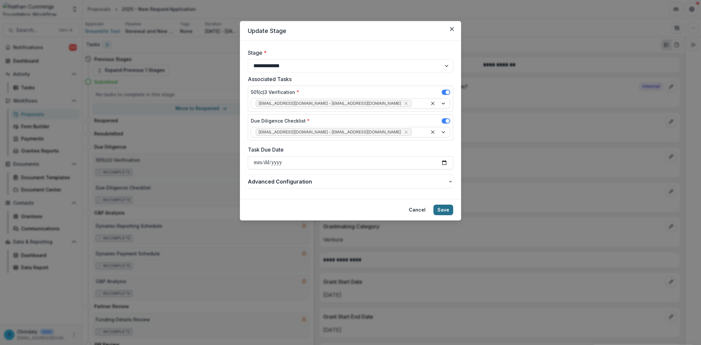
click at [444, 211] on button "Save" at bounding box center [443, 209] width 20 height 11
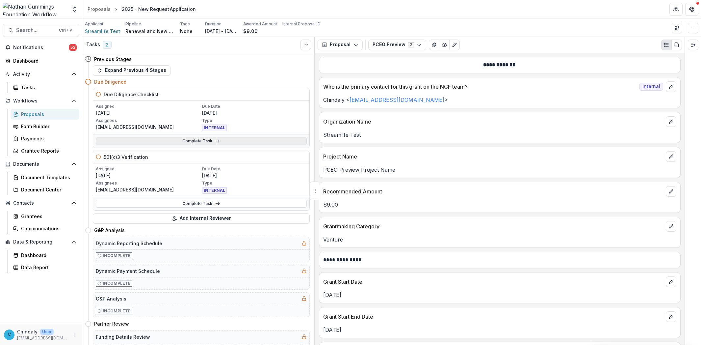
click at [199, 144] on link "Complete Task" at bounding box center [201, 141] width 211 height 8
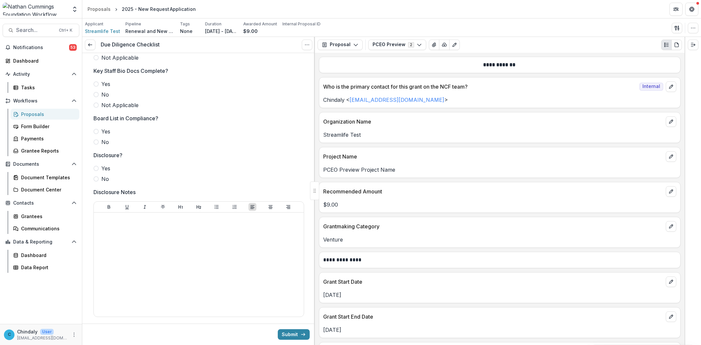
scroll to position [287, 0]
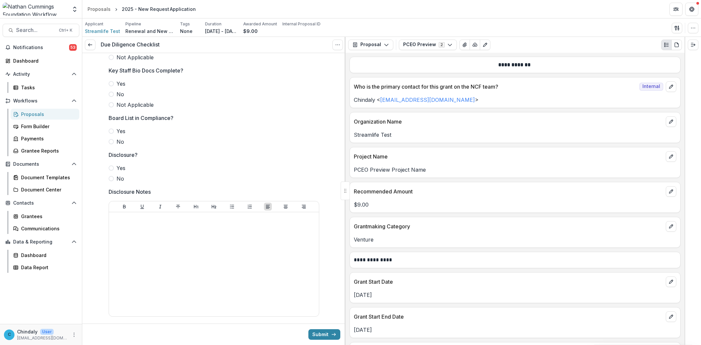
click at [438, 48] on button "PCEO Preview 2" at bounding box center [428, 44] width 58 height 11
click at [432, 68] on span "New Request Application" at bounding box center [441, 69] width 60 height 7
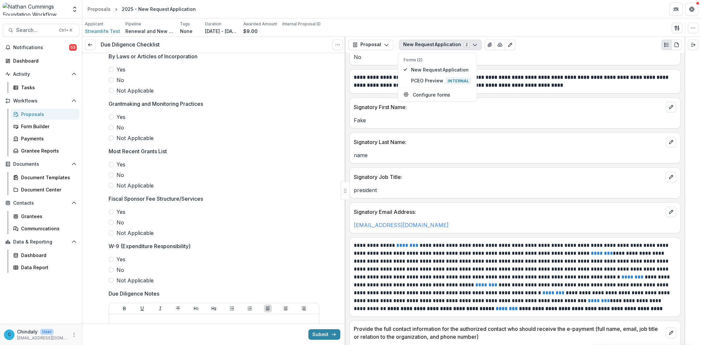
scroll to position [1253, 0]
drag, startPoint x: 343, startPoint y: 286, endPoint x: 342, endPoint y: 268, distance: 18.8
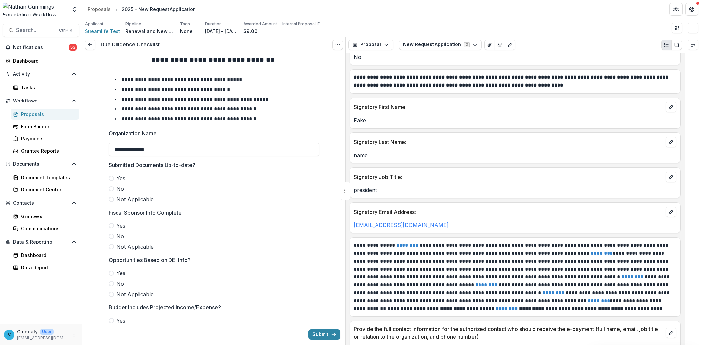
scroll to position [0, 0]
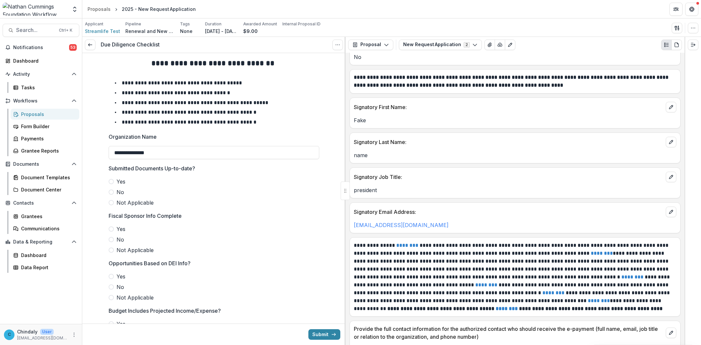
click at [180, 119] on p "**********" at bounding box center [189, 121] width 135 height 5
click at [141, 85] on p "**********" at bounding box center [182, 82] width 120 height 5
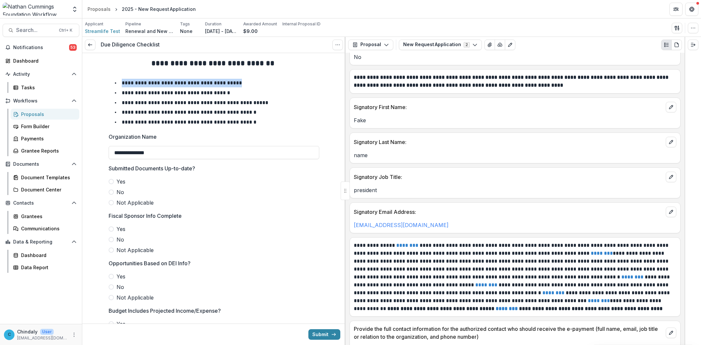
click at [141, 85] on p "**********" at bounding box center [182, 82] width 120 height 5
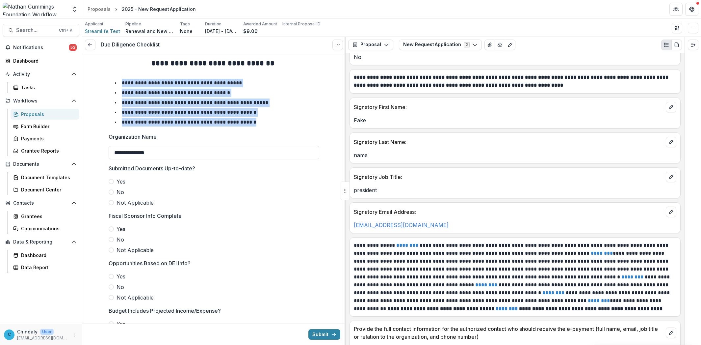
drag, startPoint x: 262, startPoint y: 123, endPoint x: 102, endPoint y: 82, distance: 165.1
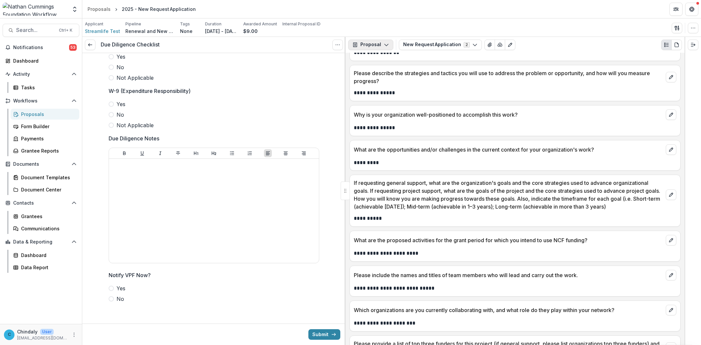
scroll to position [781, 0]
click at [375, 45] on button "Proposal" at bounding box center [370, 44] width 45 height 11
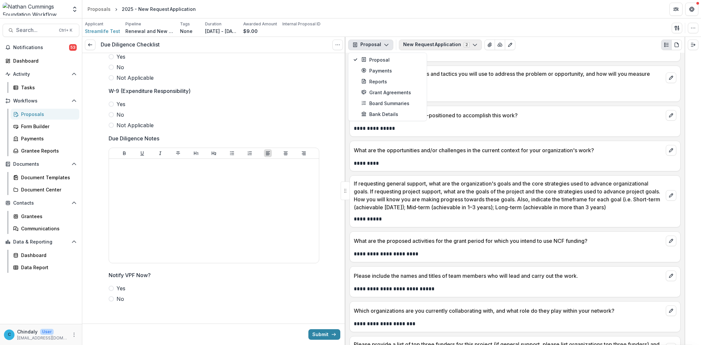
click at [473, 45] on polyline "button" at bounding box center [475, 45] width 4 height 2
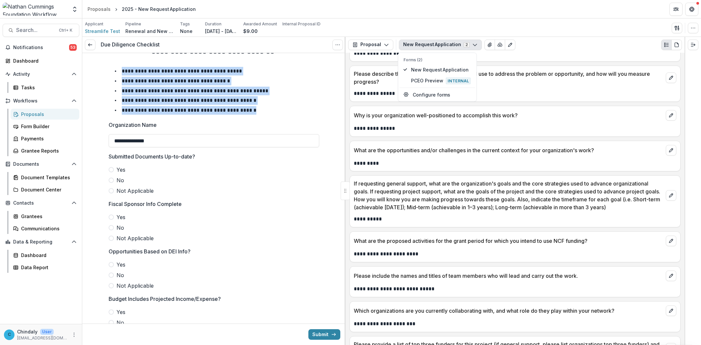
scroll to position [12, 0]
click at [384, 44] on icon "button" at bounding box center [386, 44] width 5 height 5
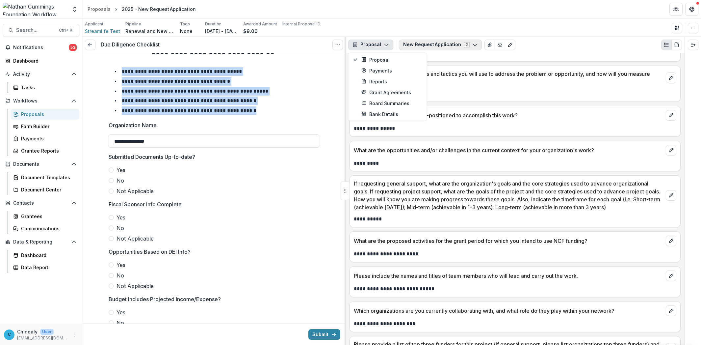
click at [448, 40] on button "New Request Application 2" at bounding box center [440, 44] width 83 height 11
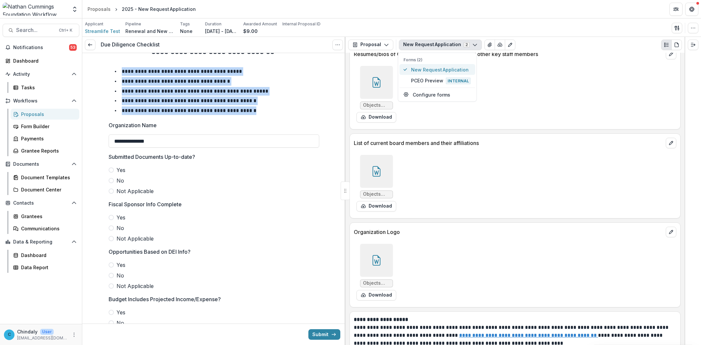
scroll to position [2220, 0]
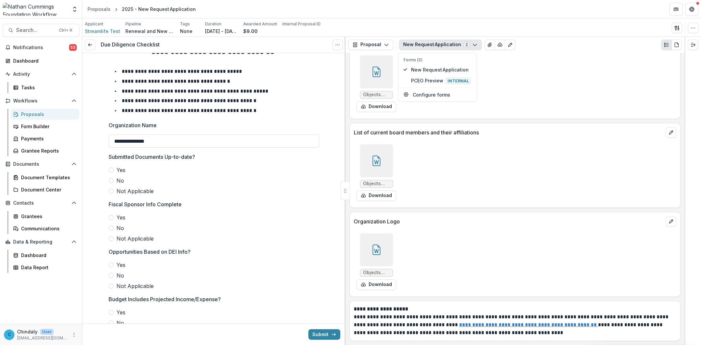
click at [381, 167] on div at bounding box center [376, 160] width 33 height 33
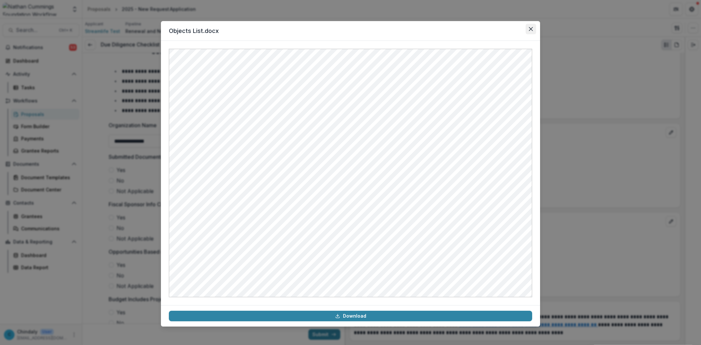
click at [531, 27] on icon "Close" at bounding box center [531, 29] width 4 height 4
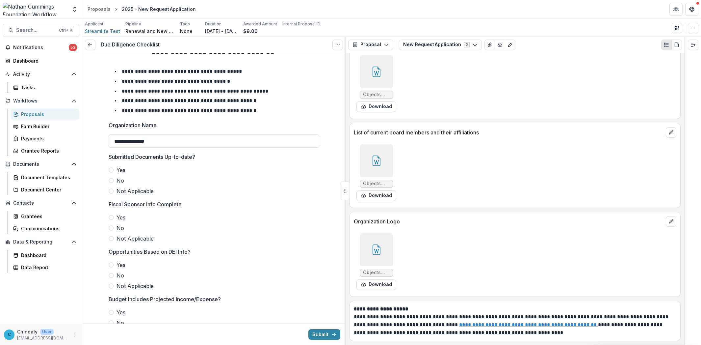
click at [379, 159] on icon at bounding box center [376, 160] width 8 height 11
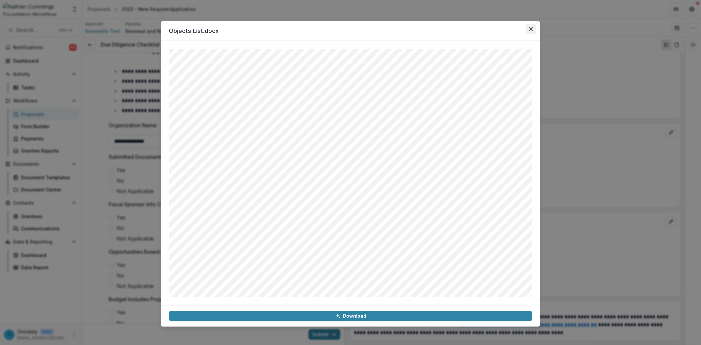
click at [530, 29] on icon "Close" at bounding box center [531, 29] width 4 height 4
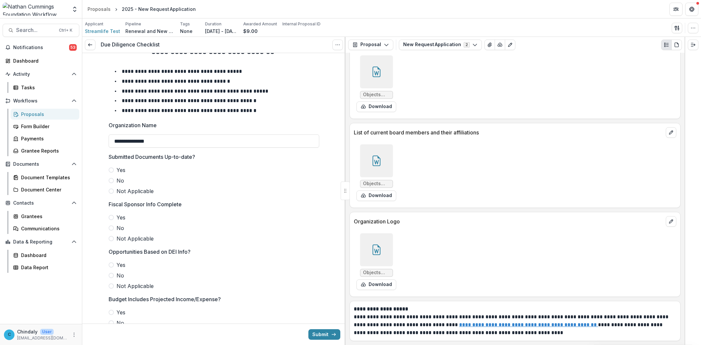
click at [374, 241] on div at bounding box center [376, 249] width 33 height 33
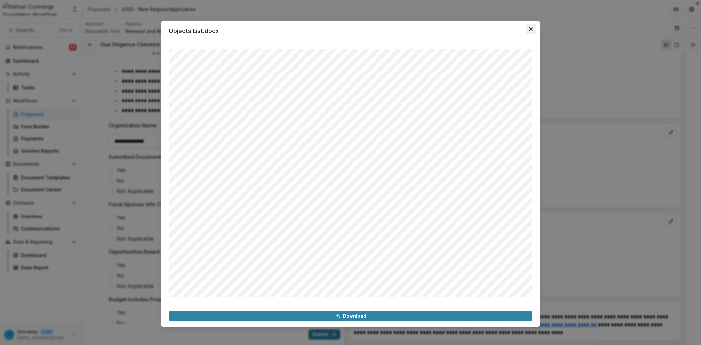
click at [531, 25] on button "Close" at bounding box center [531, 29] width 11 height 11
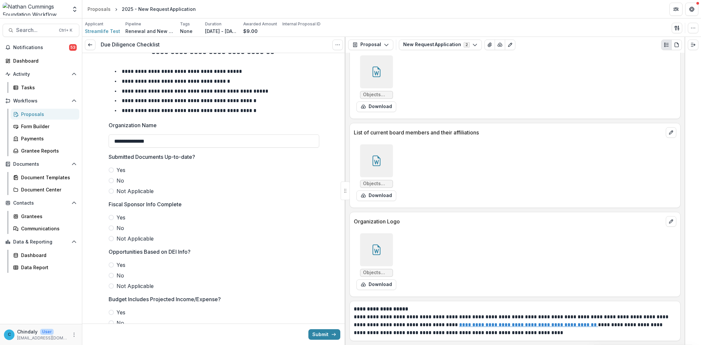
click at [381, 142] on div "Objects List.docx Download" at bounding box center [452, 172] width 197 height 62
click at [385, 155] on div at bounding box center [376, 160] width 33 height 33
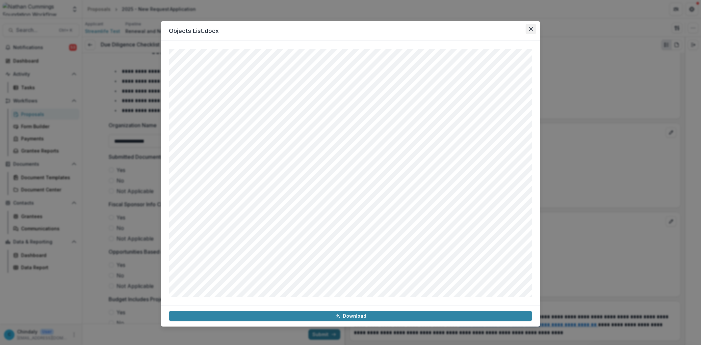
click at [528, 32] on button "Close" at bounding box center [531, 29] width 11 height 11
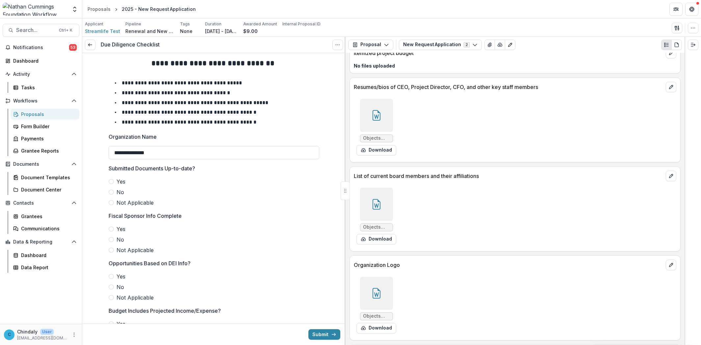
scroll to position [2159, 0]
